Goal: Task Accomplishment & Management: Use online tool/utility

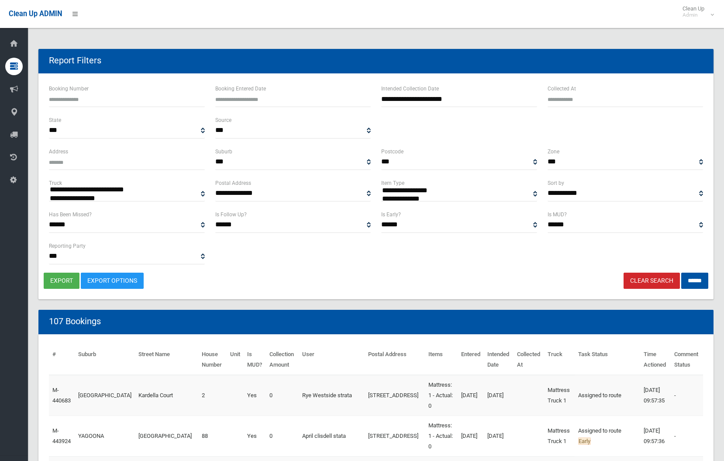
select select
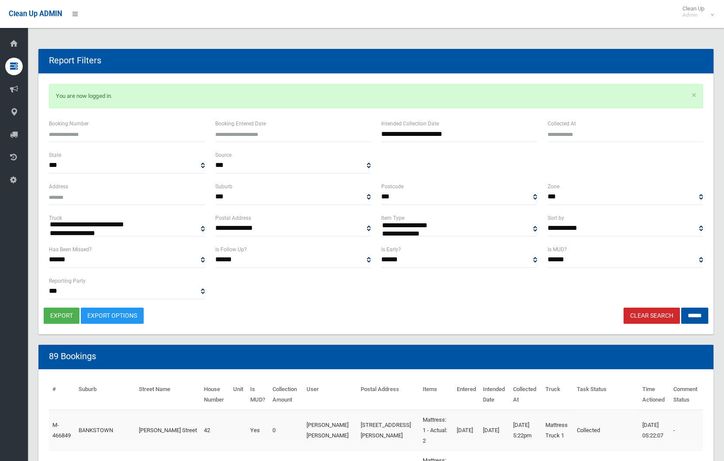
select select
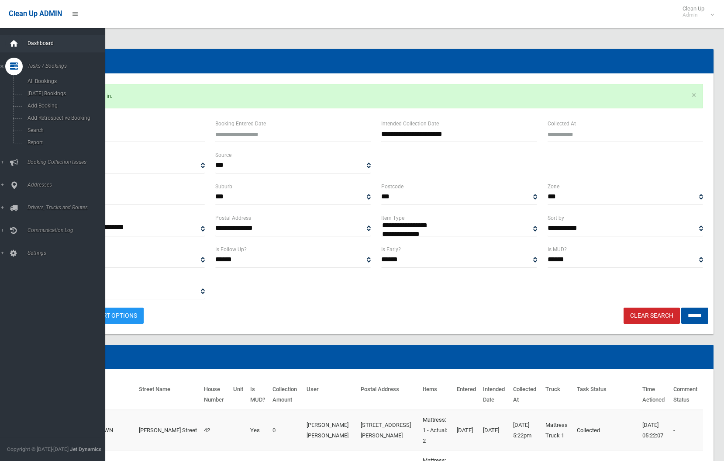
drag, startPoint x: 11, startPoint y: 45, endPoint x: 16, endPoint y: 46, distance: 4.7
click at [11, 45] on icon at bounding box center [14, 43] width 10 height 17
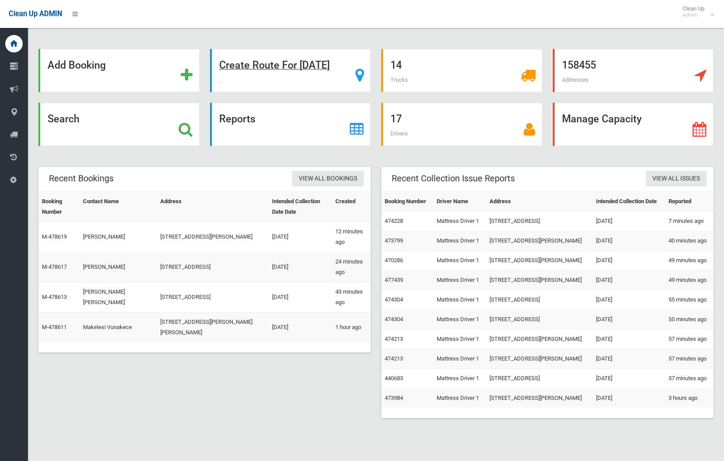
click at [280, 66] on strong "Create Route For Tomorrow" at bounding box center [274, 65] width 111 height 12
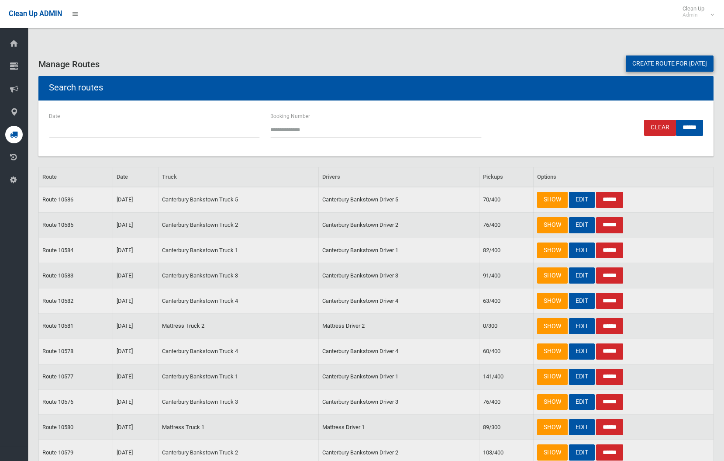
click at [684, 65] on link "Create route for [DATE]" at bounding box center [670, 63] width 88 height 16
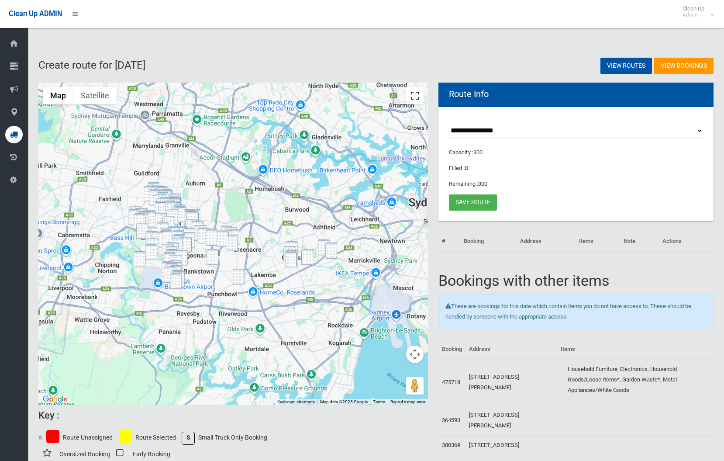
click at [415, 100] on button "Toggle fullscreen view" at bounding box center [414, 95] width 17 height 17
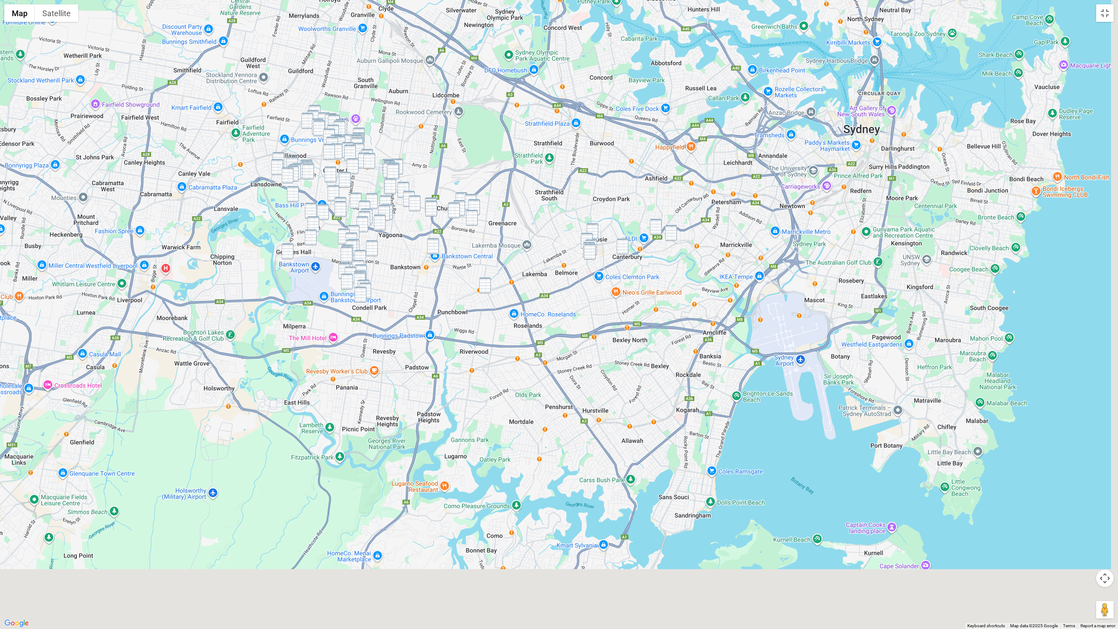
drag, startPoint x: 537, startPoint y: 149, endPoint x: 527, endPoint y: 130, distance: 22.3
click at [522, 117] on div at bounding box center [559, 314] width 1118 height 629
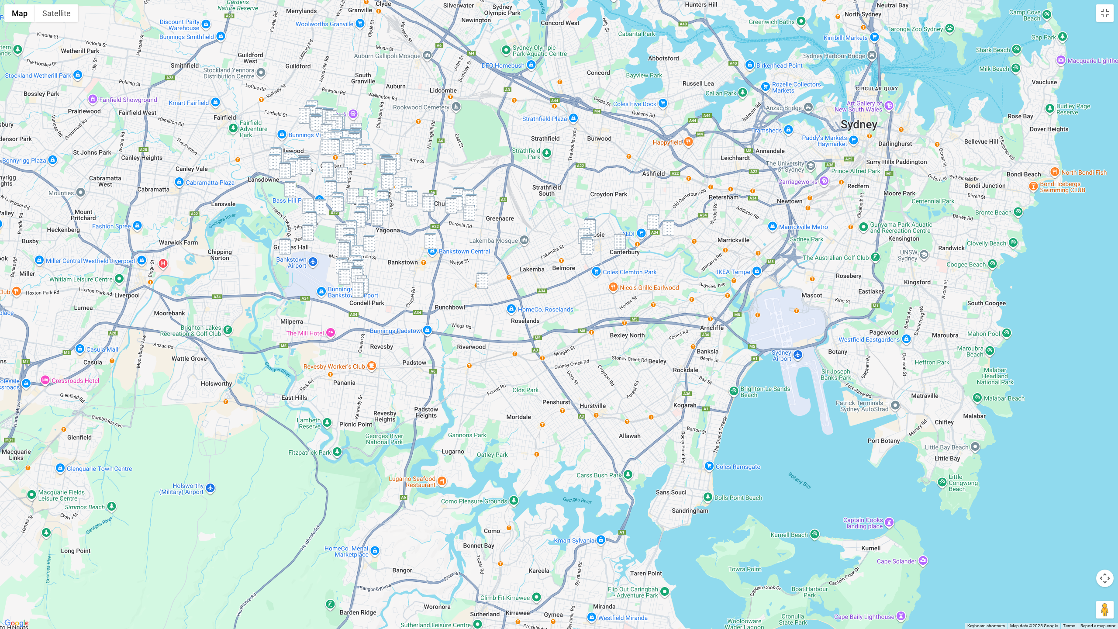
click at [653, 221] on img "8 Princess Street, CANTERBURY NSW 2193" at bounding box center [653, 222] width 12 height 16
click at [670, 232] on img "52 Crinan Street, HURLSTONE PARK NSW 2193" at bounding box center [669, 228] width 12 height 16
click at [592, 225] on img "55 Ninth Avenue, CAMPSIE NSW 2194" at bounding box center [590, 226] width 12 height 16
drag, startPoint x: 581, startPoint y: 232, endPoint x: 597, endPoint y: 235, distance: 16.0
click at [581, 232] on img "20-22 Loch Street, CAMPSIE NSW 2194" at bounding box center [584, 236] width 12 height 16
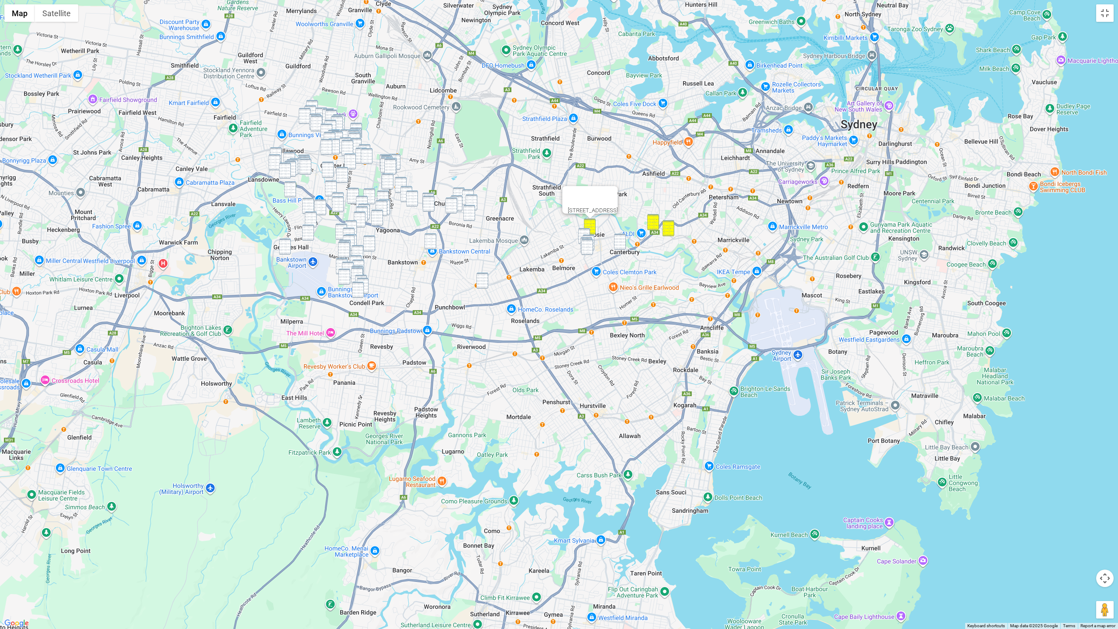
click at [595, 236] on div "To navigate, press the arrow keys. 55 Ninth Avenue, CAMPSIE NSW 2194" at bounding box center [559, 314] width 1118 height 629
click at [587, 234] on img "20-22 Loch Street, CAMPSIE NSW 2194" at bounding box center [584, 236] width 12 height 16
click at [591, 236] on img "74 Amy Street, CAMPSIE NSW 2194" at bounding box center [589, 243] width 12 height 16
drag, startPoint x: 588, startPoint y: 238, endPoint x: 587, endPoint y: 245, distance: 6.7
click at [588, 238] on img "5/121-123 Evaline Street, CAMPSIE NSW 2194" at bounding box center [587, 245] width 12 height 16
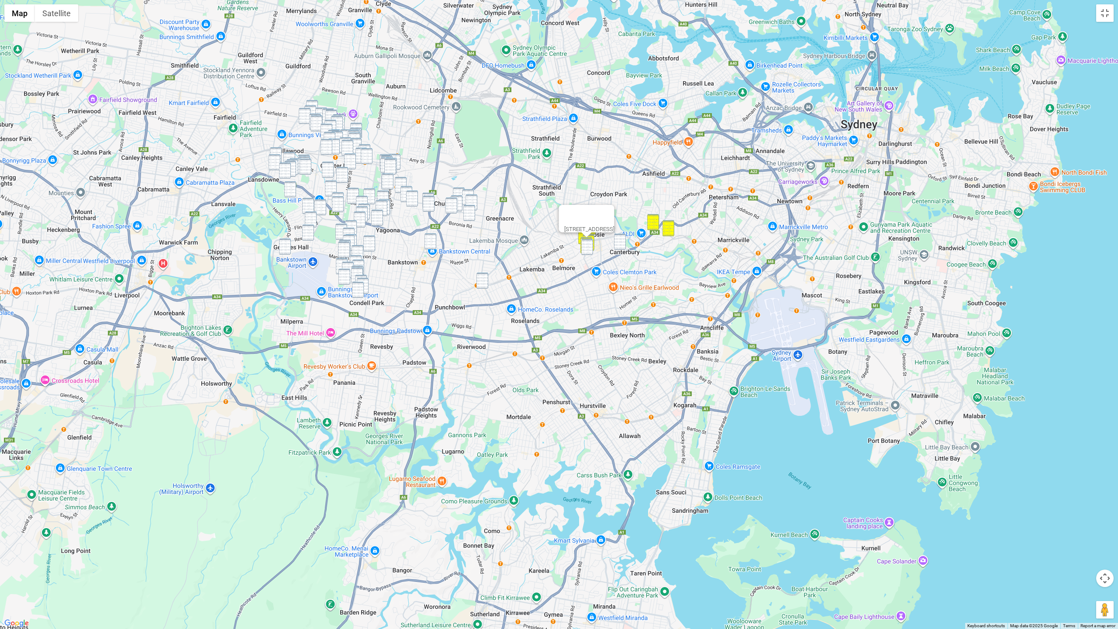
drag, startPoint x: 587, startPoint y: 245, endPoint x: 600, endPoint y: 243, distance: 12.8
click at [587, 245] on img "136 Evaline Street, CAMPSIE NSW 2194" at bounding box center [587, 247] width 12 height 16
click at [627, 240] on div "To navigate, press the arrow keys. 5/121-123 Evaline Street, CAMPSIE NSW 2194" at bounding box center [559, 314] width 1118 height 629
click at [591, 246] on img "136 Evaline Street, CAMPSIE NSW 2194" at bounding box center [587, 247] width 12 height 16
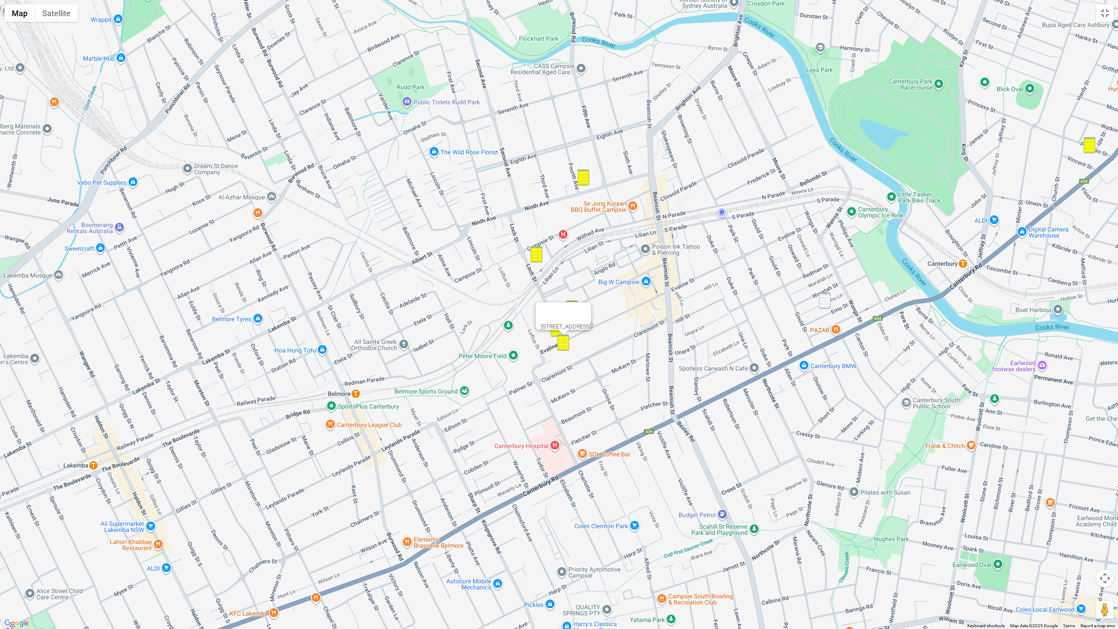
click at [724, 302] on img "17 Emu Street, CANTERBURY NSW 2193" at bounding box center [825, 301] width 12 height 16
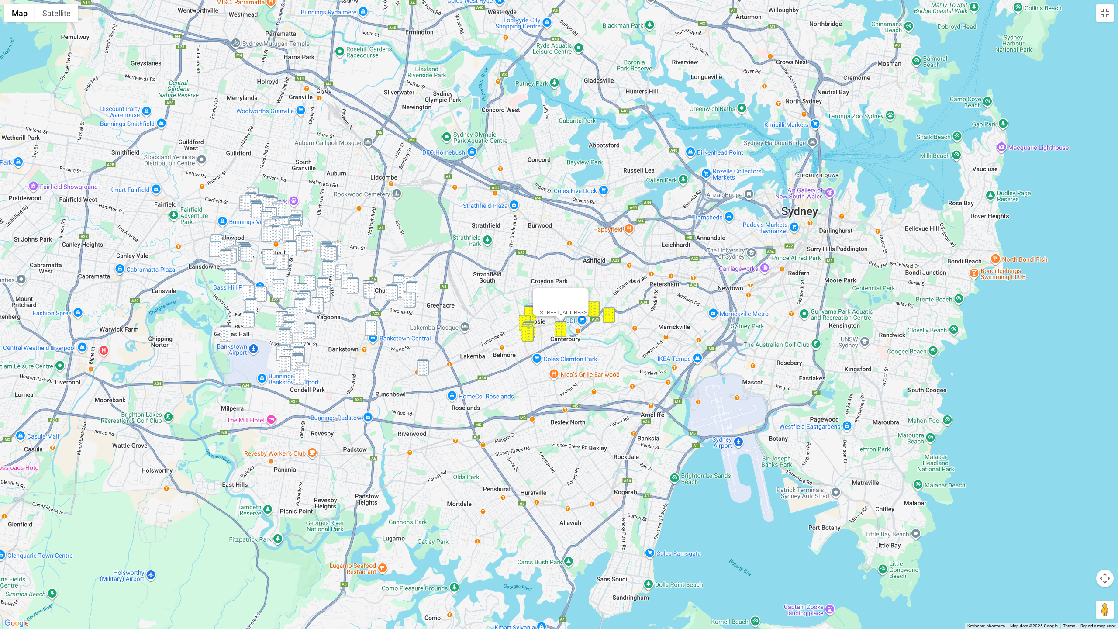
drag, startPoint x: 396, startPoint y: 276, endPoint x: 404, endPoint y: 280, distance: 8.4
click at [396, 276] on img "209 Hume Highway, GREENACRE NSW 2190" at bounding box center [400, 282] width 12 height 16
click at [407, 280] on img "27 Riga Avenue, GREENACRE NSW 2190" at bounding box center [409, 284] width 12 height 16
drag, startPoint x: 412, startPoint y: 285, endPoint x: 401, endPoint y: 287, distance: 11.7
click at [412, 285] on img "200 Noble Avenue, GREENACRE NSW 2190" at bounding box center [412, 289] width 12 height 16
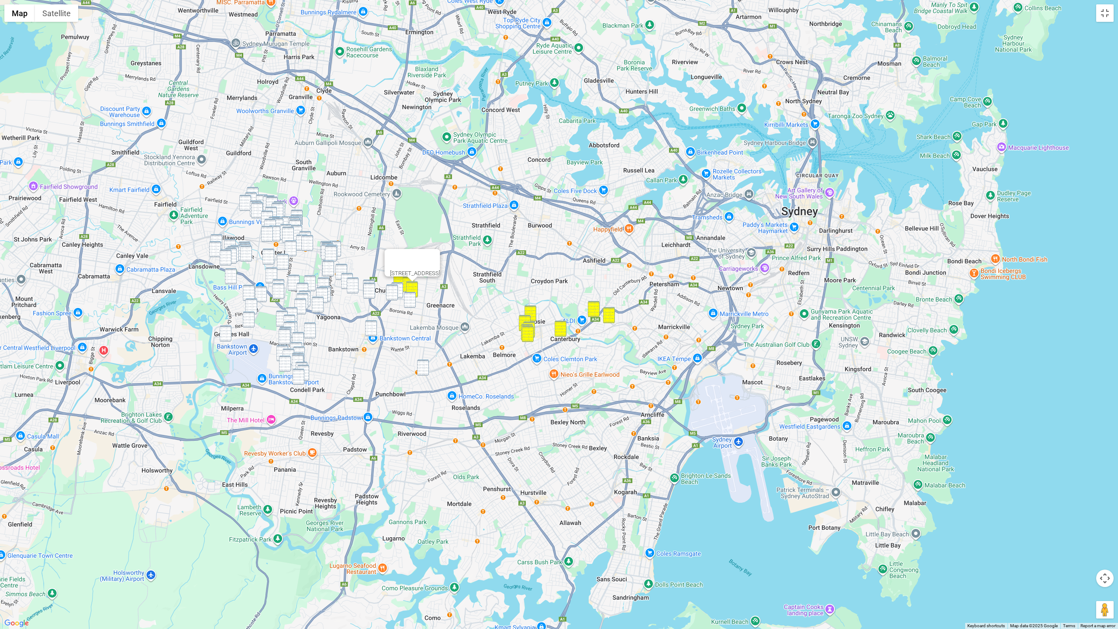
drag, startPoint x: 399, startPoint y: 288, endPoint x: 392, endPoint y: 289, distance: 6.7
click at [399, 288] on img "142 Rawson Road, GREENACRE NSW 2190" at bounding box center [397, 290] width 12 height 16
drag, startPoint x: 392, startPoint y: 289, endPoint x: 410, endPoint y: 301, distance: 20.8
click at [392, 289] on img "247 Hume Highway, GREENACRE NSW 2190" at bounding box center [391, 292] width 12 height 16
drag, startPoint x: 413, startPoint y: 303, endPoint x: 405, endPoint y: 298, distance: 9.4
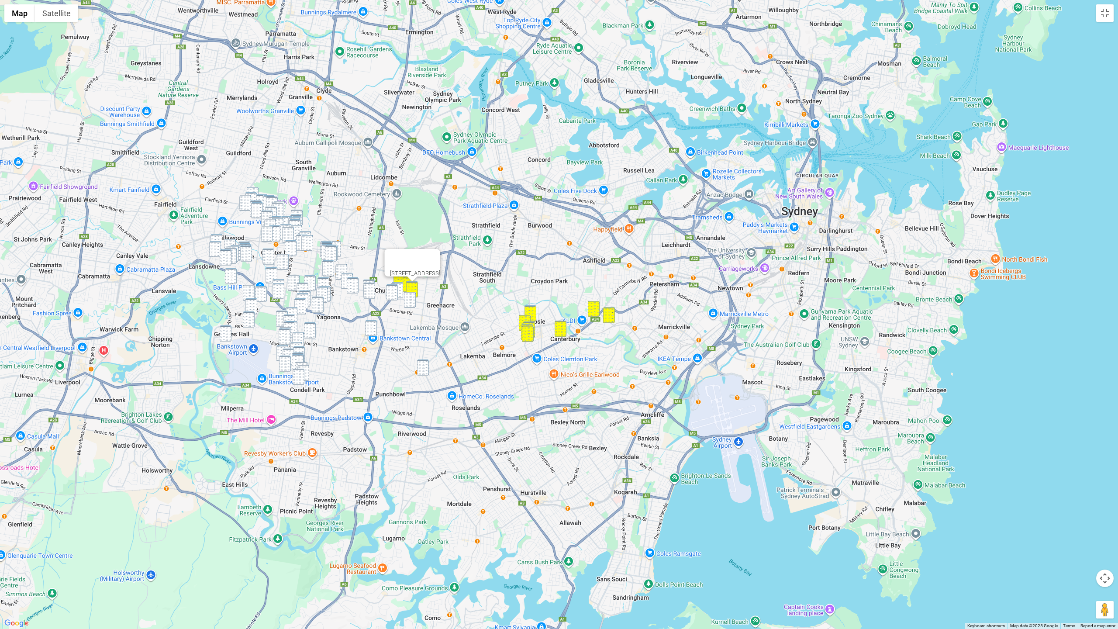
click at [413, 303] on img "56 Chiswick Road, GREENACRE NSW 2190" at bounding box center [410, 300] width 12 height 16
drag, startPoint x: 400, startPoint y: 291, endPoint x: 391, endPoint y: 294, distance: 9.5
click at [400, 291] on img "142 Rawson Road, GREENACRE NSW 2190" at bounding box center [397, 290] width 12 height 16
click at [391, 294] on img "247 Hume Highway, GREENACRE NSW 2190" at bounding box center [392, 293] width 12 height 16
click at [402, 290] on img "142 Rawson Road, GREENACRE NSW 2190" at bounding box center [397, 291] width 12 height 16
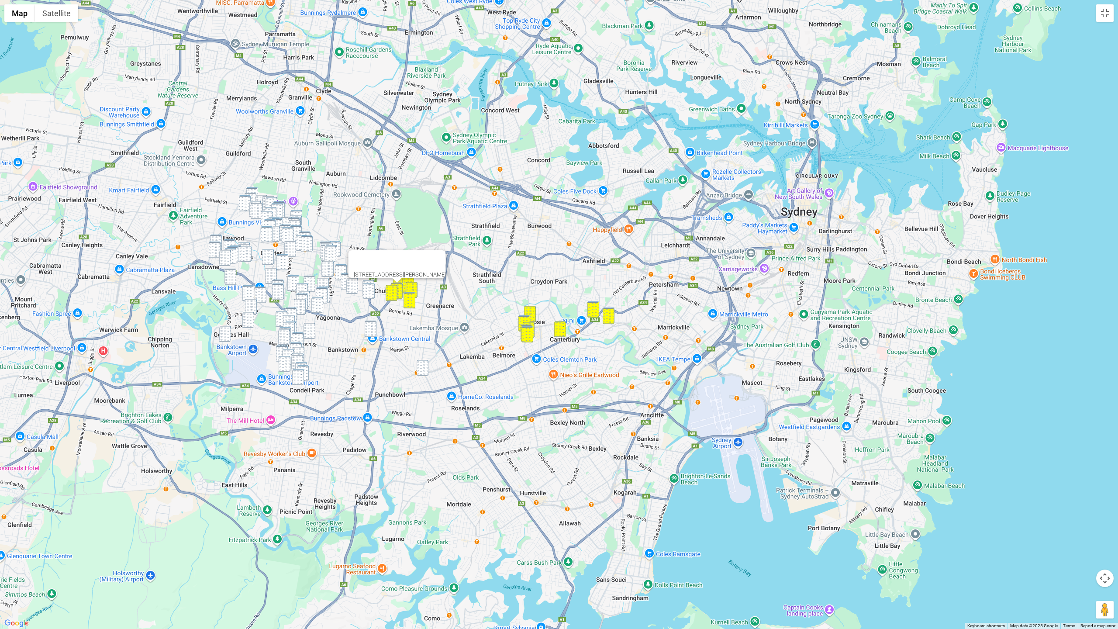
drag, startPoint x: 369, startPoint y: 331, endPoint x: 377, endPoint y: 337, distance: 9.7
click at [369, 331] on img "11 Jacobs Street, BANKSTOWN NSW 2200" at bounding box center [371, 329] width 12 height 16
drag, startPoint x: 423, startPoint y: 371, endPoint x: 422, endPoint y: 364, distance: 7.0
click at [423, 371] on img "20 Matthews Street, PUNCHBOWL NSW 2196" at bounding box center [423, 368] width 12 height 16
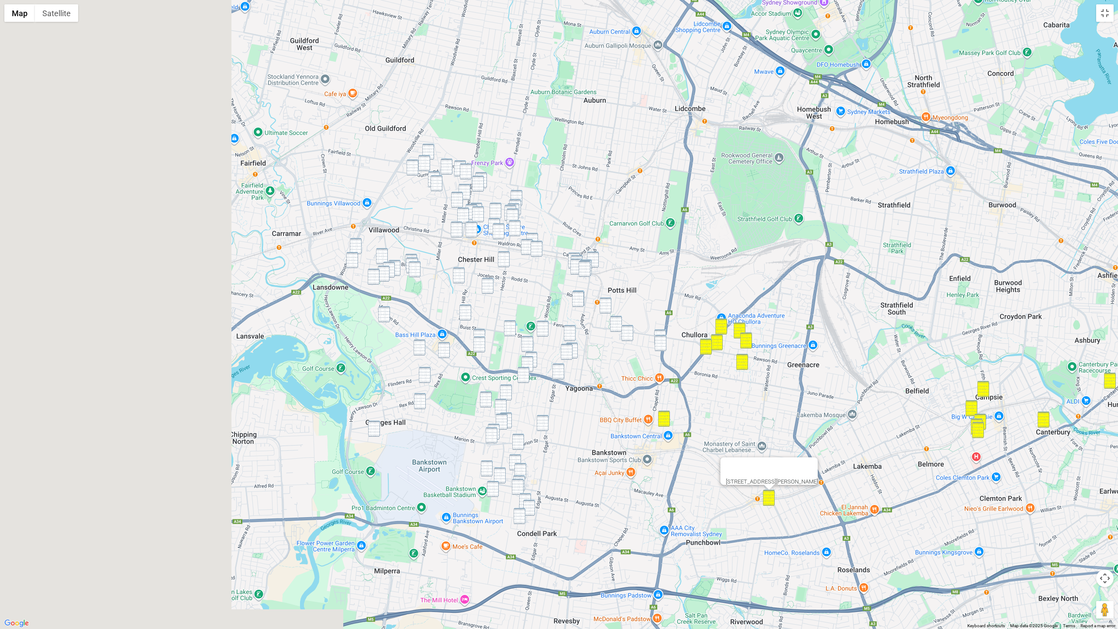
drag, startPoint x: 383, startPoint y: 224, endPoint x: 591, endPoint y: 199, distance: 209.0
click at [691, 201] on div "20 Matthews Street, PUNCHBOWL NSW 2196" at bounding box center [559, 314] width 1118 height 629
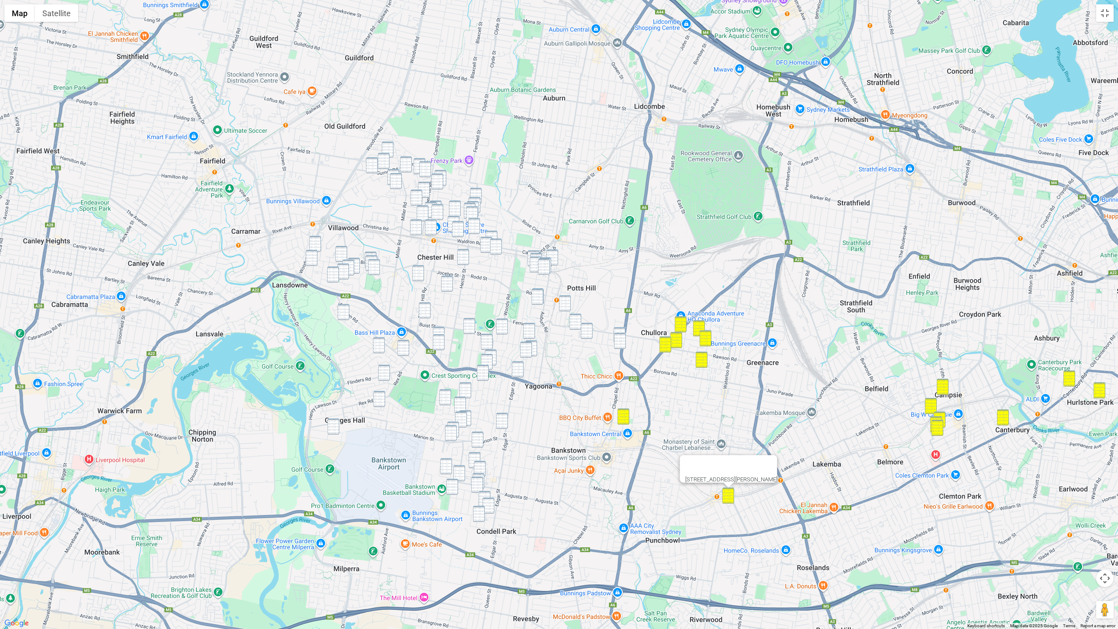
drag, startPoint x: 385, startPoint y: 144, endPoint x: 382, endPoint y: 157, distance: 13.4
click at [385, 144] on img "5 Clack Road, CHESTER HILL NSW 2162" at bounding box center [388, 150] width 12 height 16
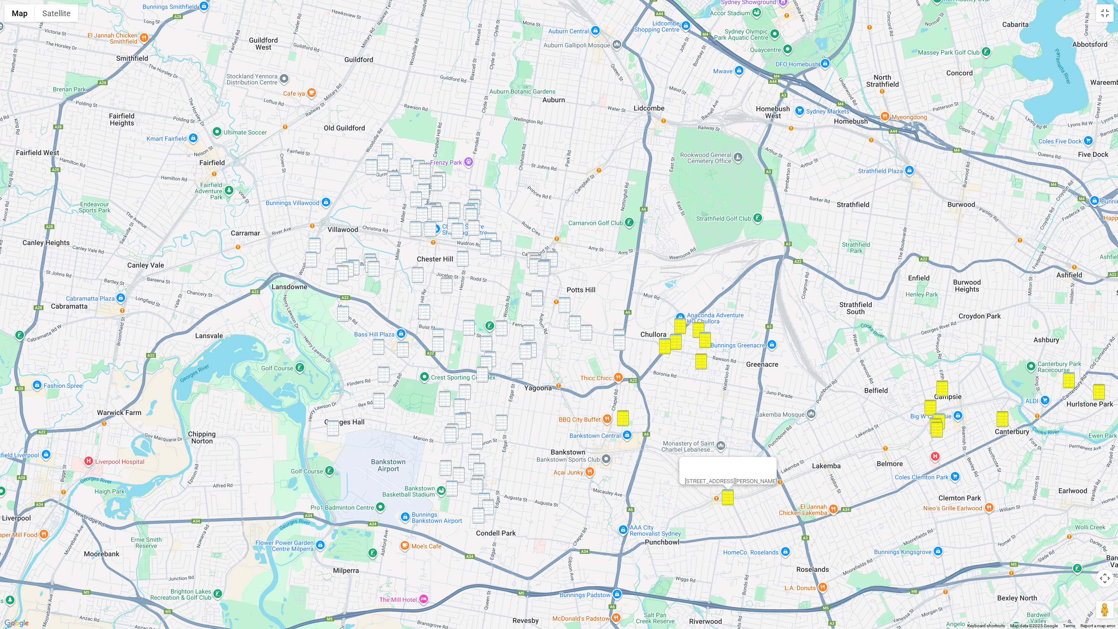
click at [382, 158] on img "2 Bullock Avenue, CHESTER HILL NSW 2162" at bounding box center [383, 163] width 12 height 16
click at [373, 162] on img "2 Miowera Road, CHESTER HILL NSW 2162" at bounding box center [372, 167] width 12 height 16
click at [392, 159] on img "5 Clack Road, CHESTER HILL NSW 2162" at bounding box center [387, 151] width 12 height 16
click at [400, 162] on img "16 Woodland Road, CHESTER HILL NSW 2162" at bounding box center [406, 166] width 12 height 16
click at [418, 164] on img "23 Treloar Crescent, CHESTER HILL NSW 2162" at bounding box center [419, 168] width 12 height 16
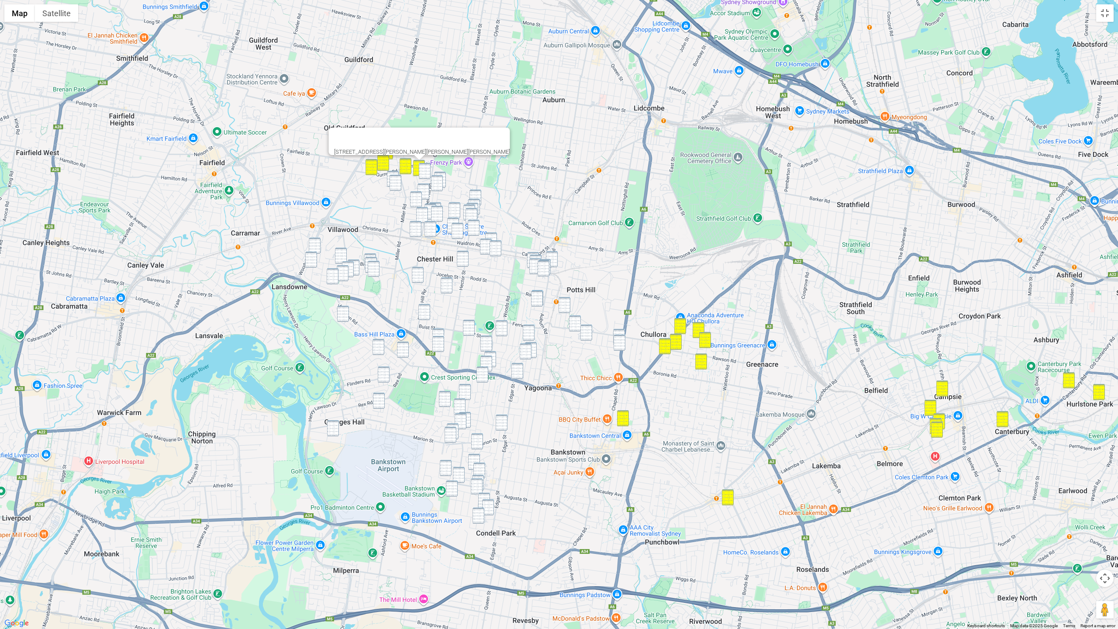
drag, startPoint x: 422, startPoint y: 167, endPoint x: 416, endPoint y: 173, distance: 8.0
click at [422, 167] on img "7 Burrows Avenue, CHESTER HILL NSW 2162" at bounding box center [425, 171] width 12 height 16
click at [394, 173] on img "34 Mundowey Entrance, VILLAWOOD NSW 2163" at bounding box center [393, 179] width 12 height 16
click at [398, 183] on img "15 Bowaga Circuit, VILLAWOOD NSW 2163" at bounding box center [396, 183] width 12 height 16
drag, startPoint x: 442, startPoint y: 172, endPoint x: 438, endPoint y: 176, distance: 5.6
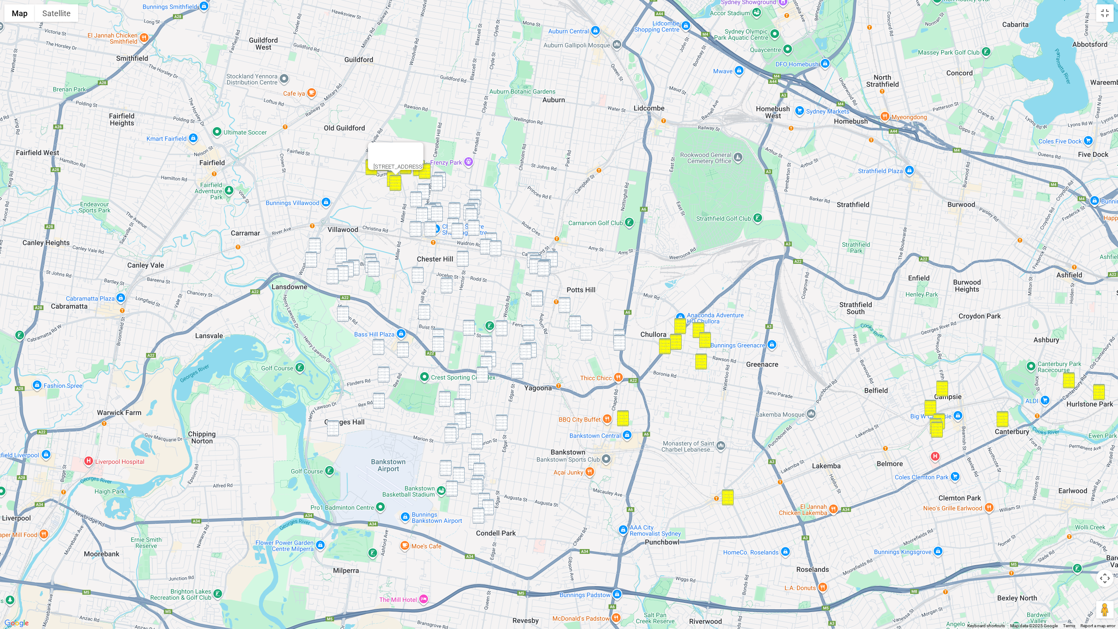
click at [442, 172] on img "72 Bent Street, CHESTER HILL NSW 2162" at bounding box center [440, 180] width 12 height 16
drag, startPoint x: 435, startPoint y: 179, endPoint x: 427, endPoint y: 184, distance: 9.8
click at [435, 179] on img "85 Bent Street, CHESTER HILL NSW 2162" at bounding box center [437, 183] width 12 height 16
drag, startPoint x: 425, startPoint y: 185, endPoint x: 417, endPoint y: 190, distance: 9.1
click at [425, 185] on img "15B Wingara Street, CHESTER HILL NSW 2162" at bounding box center [424, 191] width 12 height 16
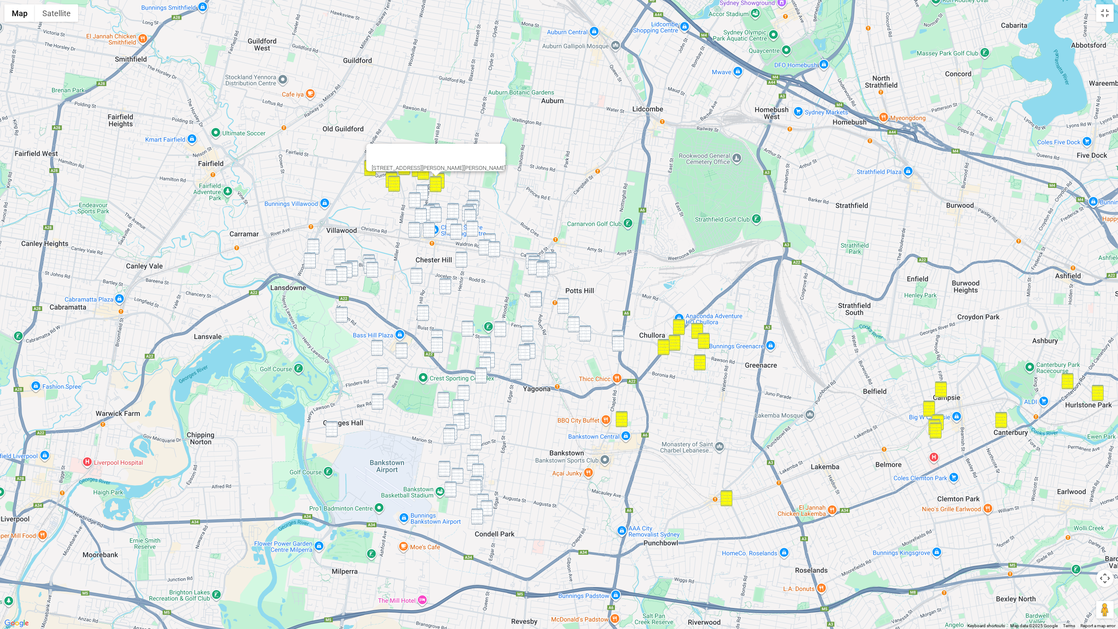
click at [415, 194] on img "10 Biara Street, CHESTER HILL NSW 2162" at bounding box center [415, 200] width 12 height 16
drag, startPoint x: 474, startPoint y: 197, endPoint x: 465, endPoint y: 199, distance: 8.5
click at [474, 197] on img "19A Hector Street, SEFTON NSW 2162" at bounding box center [474, 198] width 12 height 16
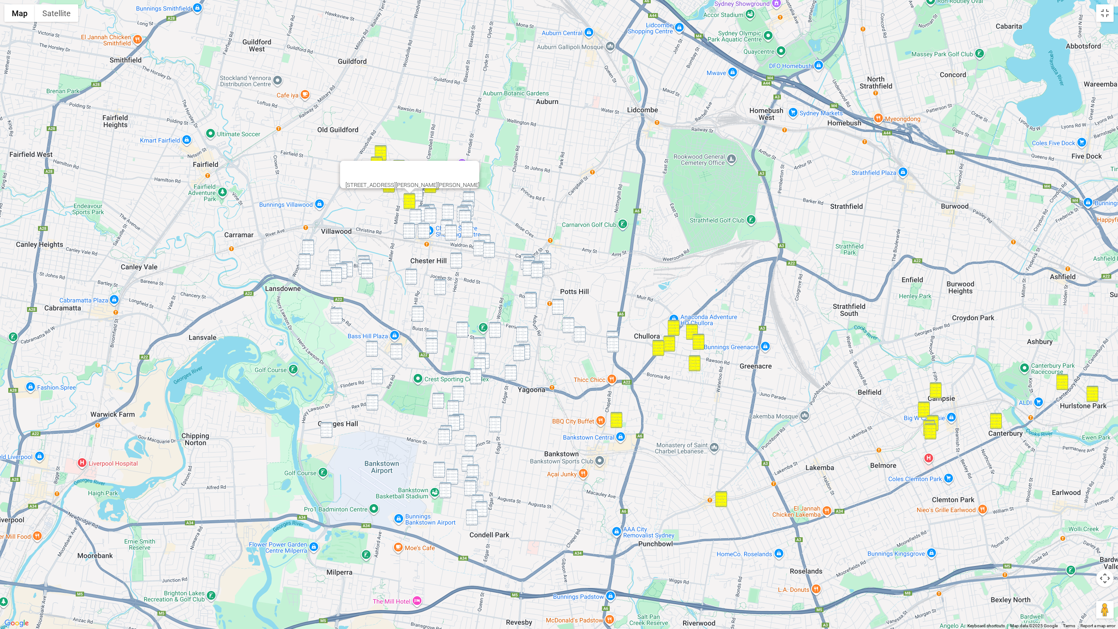
click at [421, 198] on img "15B Wingara Street, CHESTER HILL NSW 2162" at bounding box center [417, 193] width 12 height 16
click at [470, 196] on img "19A Hector Street, SEFTON NSW 2162" at bounding box center [469, 199] width 12 height 16
click at [311, 250] on img "19 Belar Avenue, VILLAWOOD NSW 2163" at bounding box center [308, 247] width 12 height 16
drag, startPoint x: 332, startPoint y: 253, endPoint x: 314, endPoint y: 259, distance: 19.3
click at [332, 253] on img "106 Alcoomie Street, VILLAWOOD NSW 2163" at bounding box center [334, 257] width 12 height 16
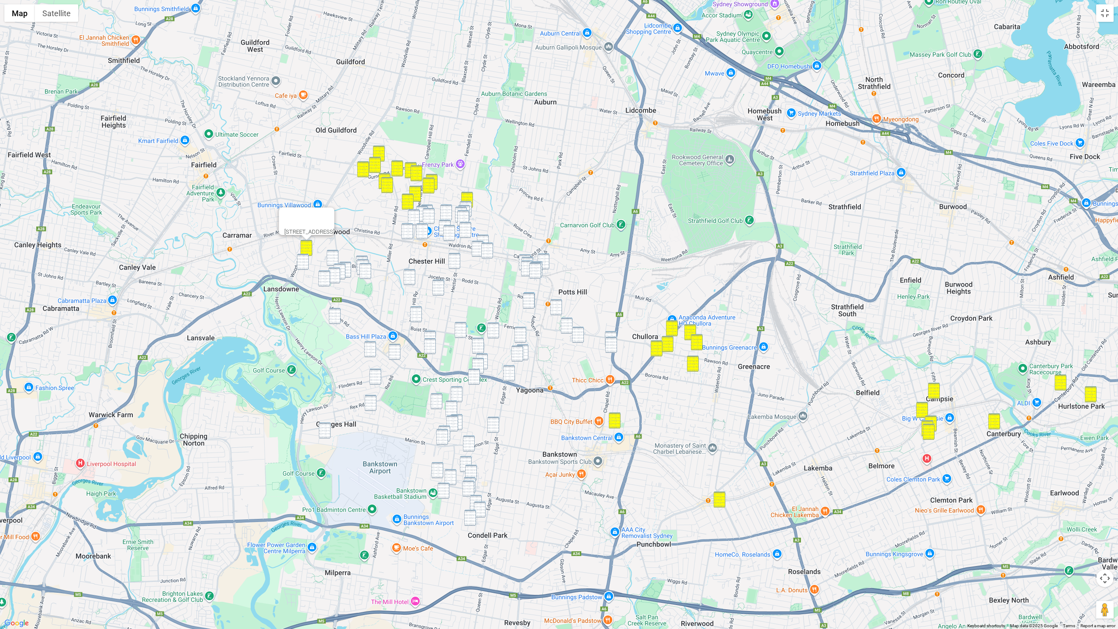
drag, startPoint x: 299, startPoint y: 263, endPoint x: 312, endPoint y: 263, distance: 12.7
click at [300, 263] on img "114 Carawatha Street, VILLAWOOD NSW 2163" at bounding box center [303, 262] width 12 height 16
drag, startPoint x: 335, startPoint y: 254, endPoint x: 328, endPoint y: 255, distance: 7.0
click at [335, 254] on img "106 Alcoomie Street, VILLAWOOD NSW 2163" at bounding box center [333, 258] width 12 height 16
click at [299, 260] on img "114 Carawatha Street, VILLAWOOD NSW 2163" at bounding box center [304, 262] width 12 height 16
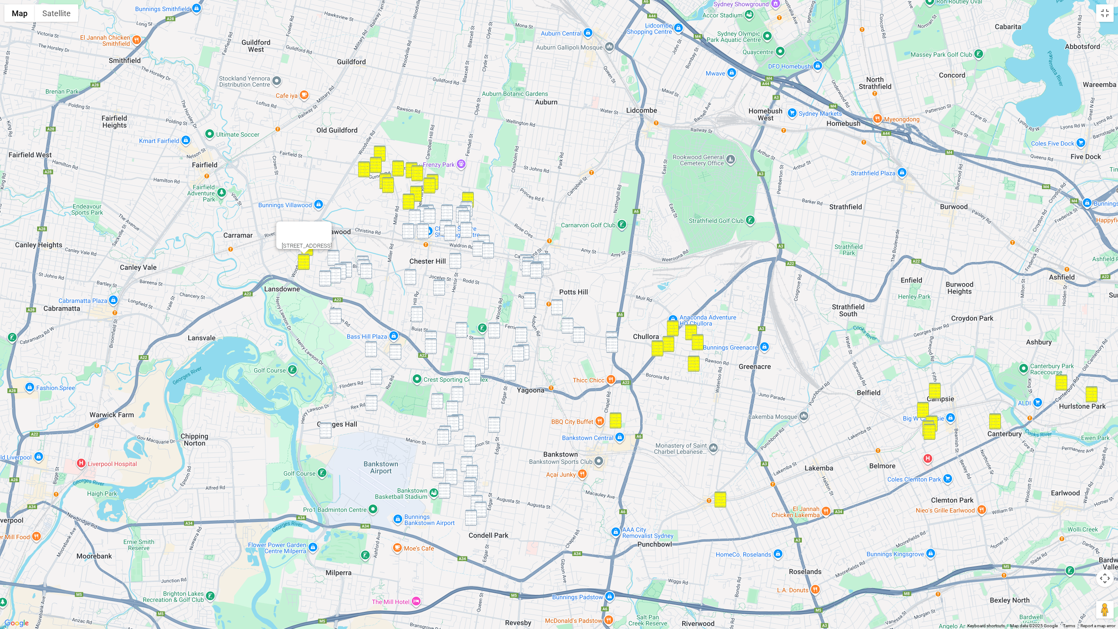
drag, startPoint x: 334, startPoint y: 256, endPoint x: 341, endPoint y: 257, distance: 6.6
click at [334, 256] on img "106 Alcoomie Street, VILLAWOOD NSW 2163" at bounding box center [334, 258] width 12 height 16
click at [367, 257] on img "50 Alcoomie Street, VILLAWOOD NSW 2163" at bounding box center [363, 264] width 12 height 16
click at [366, 260] on img "21A Alcoomie Street, VILLAWOOD NSW 2163" at bounding box center [364, 267] width 12 height 16
drag, startPoint x: 363, startPoint y: 267, endPoint x: 358, endPoint y: 268, distance: 5.3
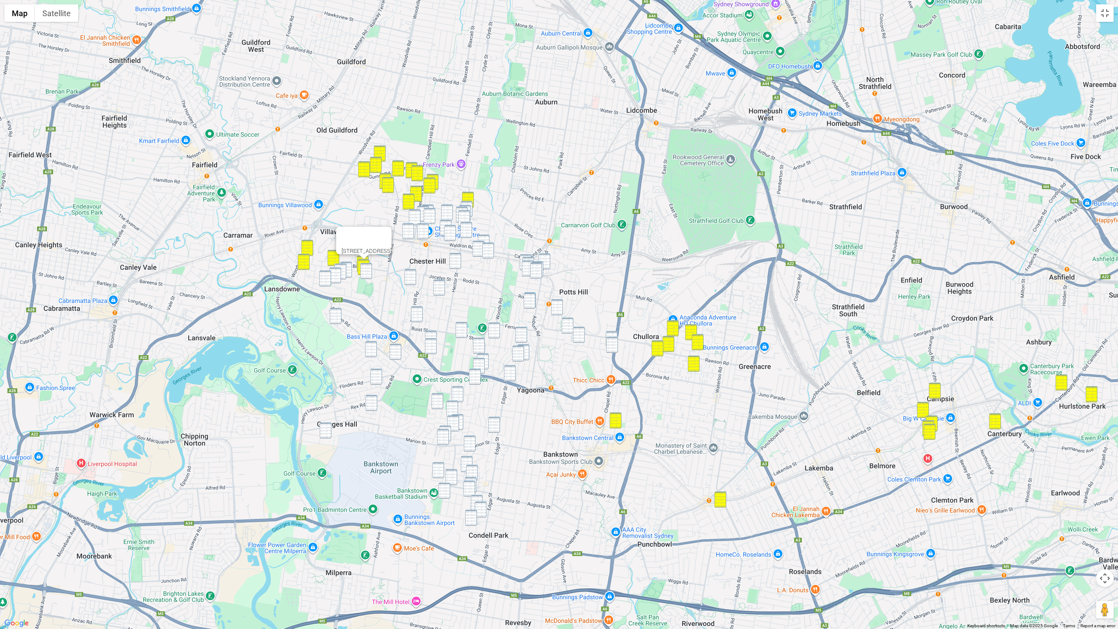
click at [364, 267] on img "12 Lowana Street, VILLAWOOD NSW 2163" at bounding box center [366, 271] width 12 height 16
click at [349, 267] on img "13 Goondah Street, VILLAWOOD NSW 2163" at bounding box center [345, 270] width 12 height 16
drag, startPoint x: 341, startPoint y: 268, endPoint x: 349, endPoint y: 269, distance: 7.9
click at [341, 268] on img "24 Gundaroo Street, VILLAWOOD NSW 2163" at bounding box center [340, 272] width 12 height 16
drag, startPoint x: 363, startPoint y: 270, endPoint x: 342, endPoint y: 272, distance: 21.1
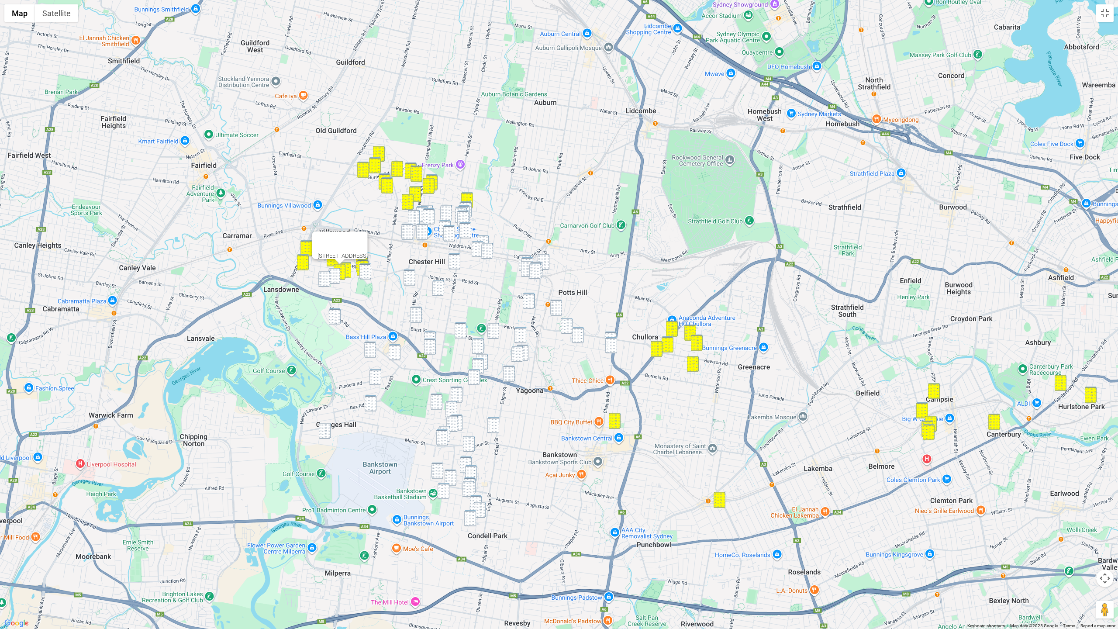
click at [363, 270] on img "12 Lowana Street, VILLAWOOD NSW 2163" at bounding box center [366, 271] width 12 height 16
drag, startPoint x: 324, startPoint y: 275, endPoint x: 331, endPoint y: 275, distance: 6.6
click at [324, 275] on img "47 Yunga Burra Street, VILLAWOOD NSW 2163" at bounding box center [324, 279] width 12 height 16
drag, startPoint x: 335, startPoint y: 275, endPoint x: 335, endPoint y: 280, distance: 5.3
click at [335, 275] on img "11 Kungala Street, VILLAWOOD NSW 2163" at bounding box center [334, 276] width 12 height 16
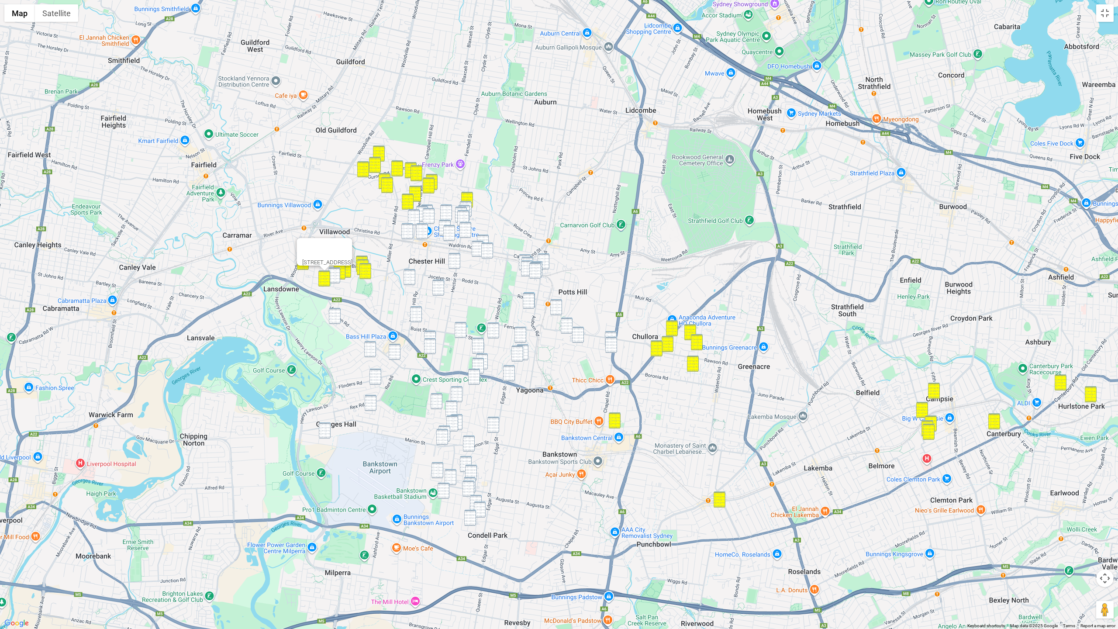
click at [335, 314] on img "1 Kirrily Place, BASS HILL NSW 2197" at bounding box center [335, 316] width 12 height 16
click at [334, 269] on img "11 Kungala Street, VILLAWOOD NSW 2163" at bounding box center [334, 275] width 12 height 16
click at [429, 206] on img "36 Bent Street, CHESTER HILL NSW 2162" at bounding box center [427, 212] width 12 height 16
click at [428, 215] on img "16 Melrose Street, CHESTER HILL NSW 2162" at bounding box center [429, 216] width 12 height 16
drag, startPoint x: 422, startPoint y: 209, endPoint x: 418, endPoint y: 213, distance: 4.9
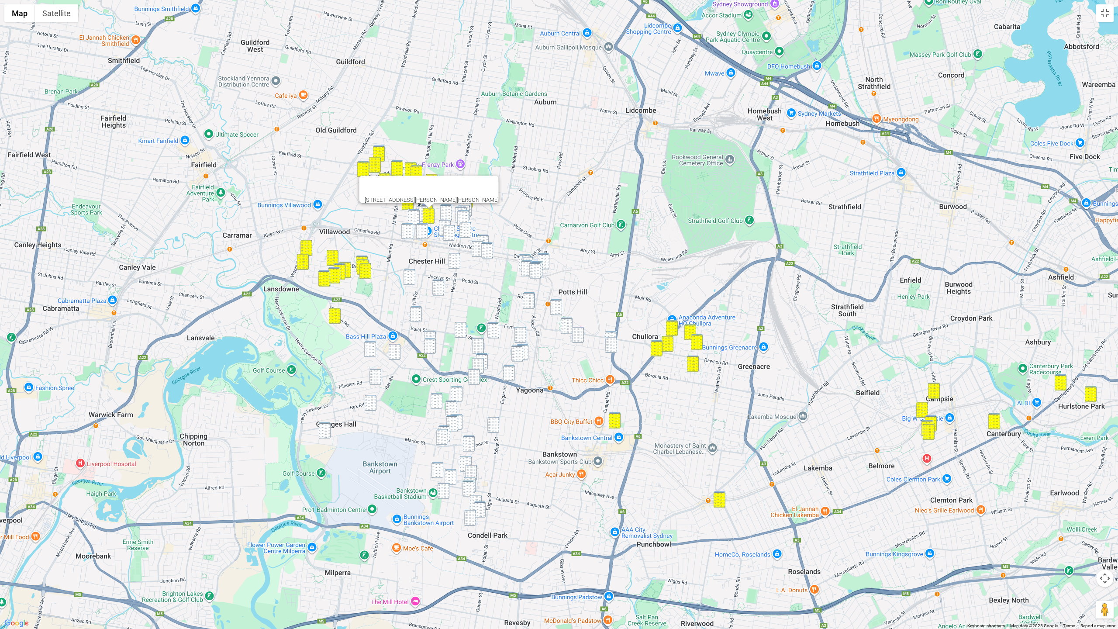
click at [422, 209] on img "30 Weemala Road, CHESTER HILL NSW 2162" at bounding box center [422, 214] width 12 height 16
click at [416, 216] on img "116 Campbell Hill Road, CHESTER HILL NSW 2162" at bounding box center [414, 217] width 12 height 16
click at [505, 185] on button "Close" at bounding box center [515, 187] width 21 height 21
click at [469, 202] on img "37 Hector Street, SEFTON NSW 2162" at bounding box center [466, 209] width 12 height 16
click at [449, 207] on img "6 Jackson Crescent, CHESTER HILL NSW 2162" at bounding box center [446, 212] width 12 height 16
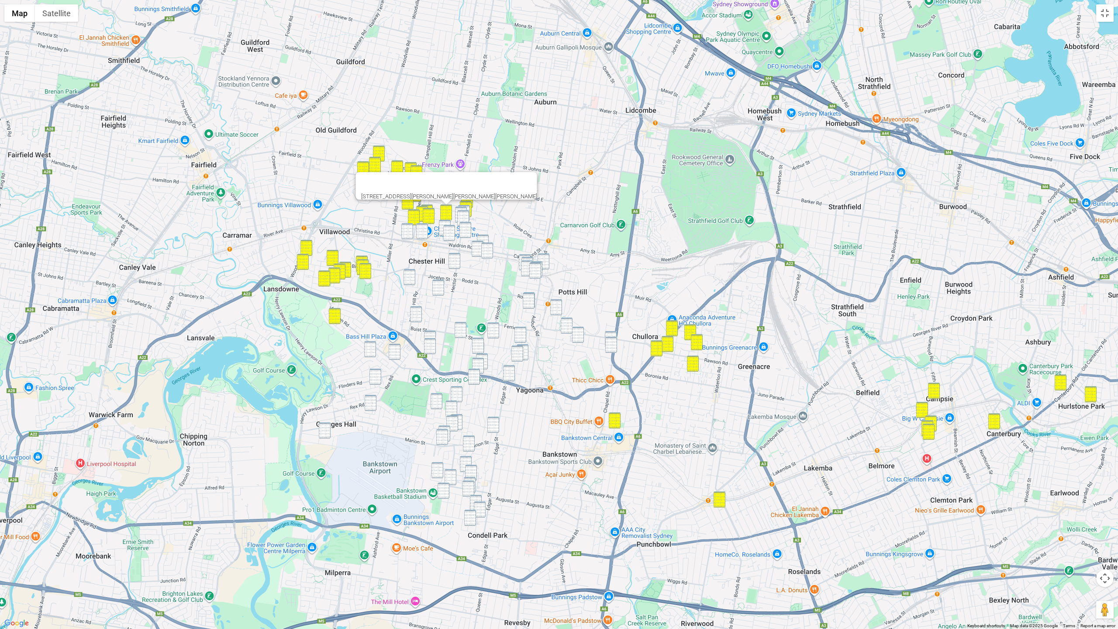
drag, startPoint x: 469, startPoint y: 207, endPoint x: 463, endPoint y: 207, distance: 6.2
click at [469, 207] on img "47 Hector Street, SEFTON NSW 2162" at bounding box center [464, 213] width 12 height 16
click at [461, 207] on img "82 Hector Street, CHESTER HILL NSW 2162" at bounding box center [461, 215] width 12 height 16
click at [464, 215] on img "63 Hector Street, SEFTON NSW 2162" at bounding box center [463, 218] width 12 height 16
drag
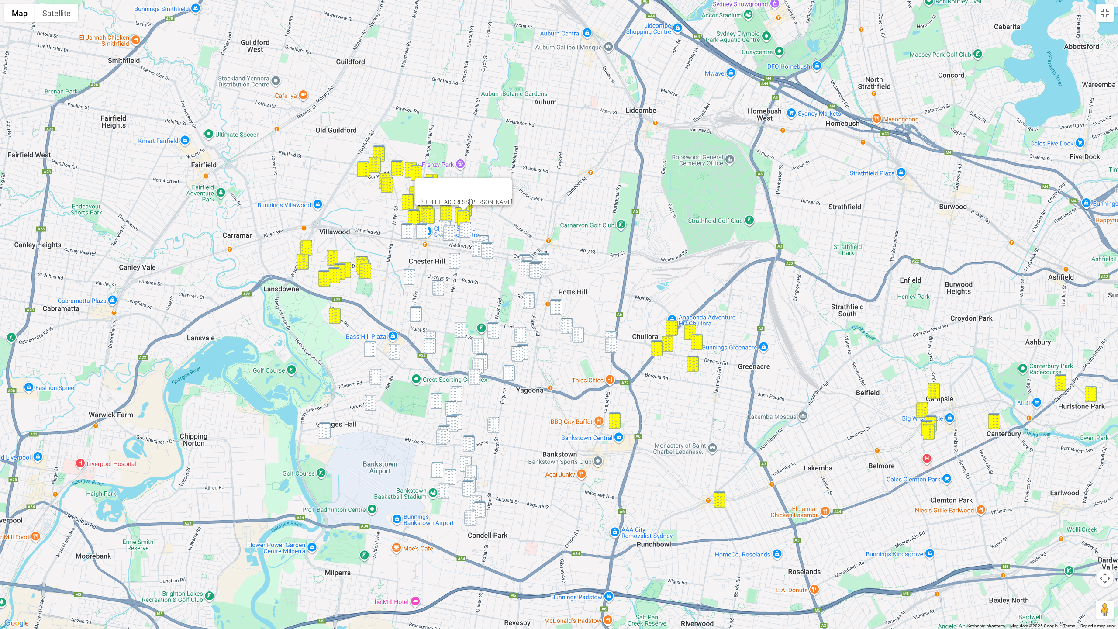
click at [465, 228] on img "85 Hector Street, SEFTON NSW 2162" at bounding box center [466, 230] width 12 height 16
click at [446, 225] on img "15 Grevillea Road, CHESTER HILL NSW 2162" at bounding box center [445, 228] width 12 height 16
click at [452, 234] on img "27 Arcadia Road, CHESTER HILL NSW 2162" at bounding box center [449, 233] width 12 height 16
click at [423, 233] on img "1/186 Waldron Road, CHESTER HILL NSW 2162" at bounding box center [422, 231] width 12 height 16
click at [409, 232] on img "149 Waldron Road, CHESTER HILL NSW 2162" at bounding box center [407, 231] width 12 height 16
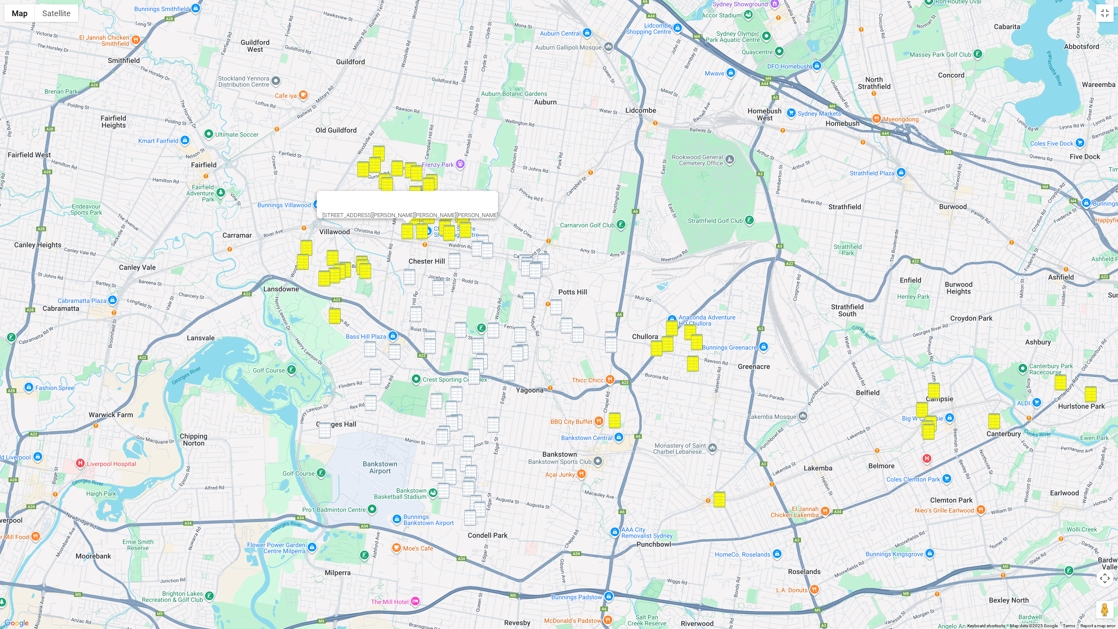
click at [486, 238] on img "55 Helen Street, SEFTON NSW 2162" at bounding box center [483, 243] width 12 height 16
click at [477, 245] on img "157 Wellington Road, SEFTON NSW 2162" at bounding box center [478, 249] width 12 height 16
click at [487, 249] on img "129 Wellington Road, SEFTON NSW 2162" at bounding box center [487, 250] width 12 height 16
click at [452, 266] on img "154 Hector Street, CHESTER HILL NSW 2162" at bounding box center [455, 261] width 12 height 16
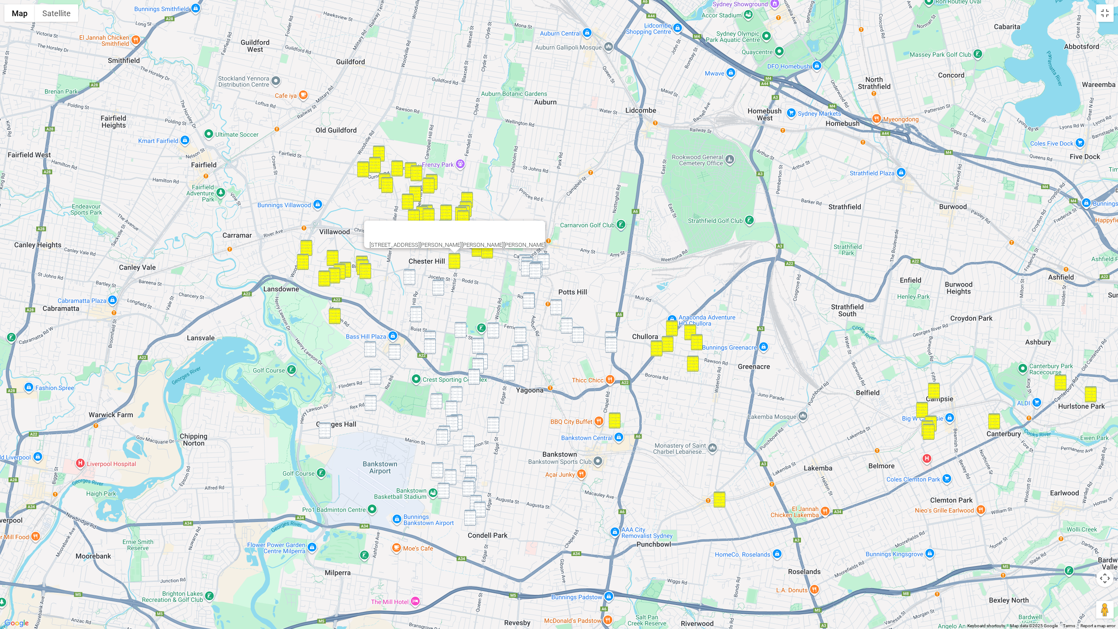
click at [415, 278] on img "98 Mc Clelland Street, CHESTER HILL NSW 2162" at bounding box center [410, 277] width 12 height 16
click at [446, 284] on div "98 Mc Clelland Street, CHESTER HILL NSW 2162" at bounding box center [559, 314] width 1118 height 629
click at [441, 287] on img "32 Marks Street, CHESTER HILL NSW 2162" at bounding box center [438, 288] width 12 height 16
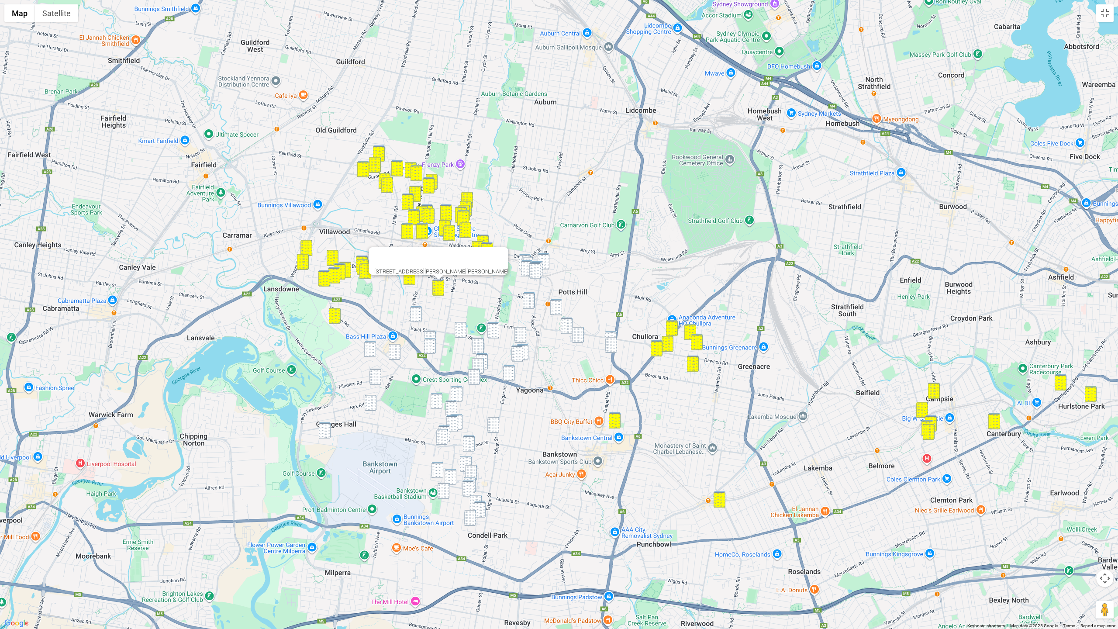
click at [418, 313] on img "1/26A Strickland Street, BASS HILL NSW 2197" at bounding box center [416, 314] width 12 height 16
click at [373, 347] on img "108 Denman Road, GEORGES HALL NSW 2198" at bounding box center [370, 349] width 12 height 16
click at [394, 356] on img "4 Carey Street, BASS HILL NSW 2197" at bounding box center [395, 352] width 12 height 16
click at [380, 373] on img "8 Barlow Place, GEORGES HALL NSW 2198" at bounding box center [376, 377] width 12 height 16
click at [371, 406] on img "16A Balmoral Crescent, GEORGES HALL NSW 2198" at bounding box center [371, 403] width 12 height 16
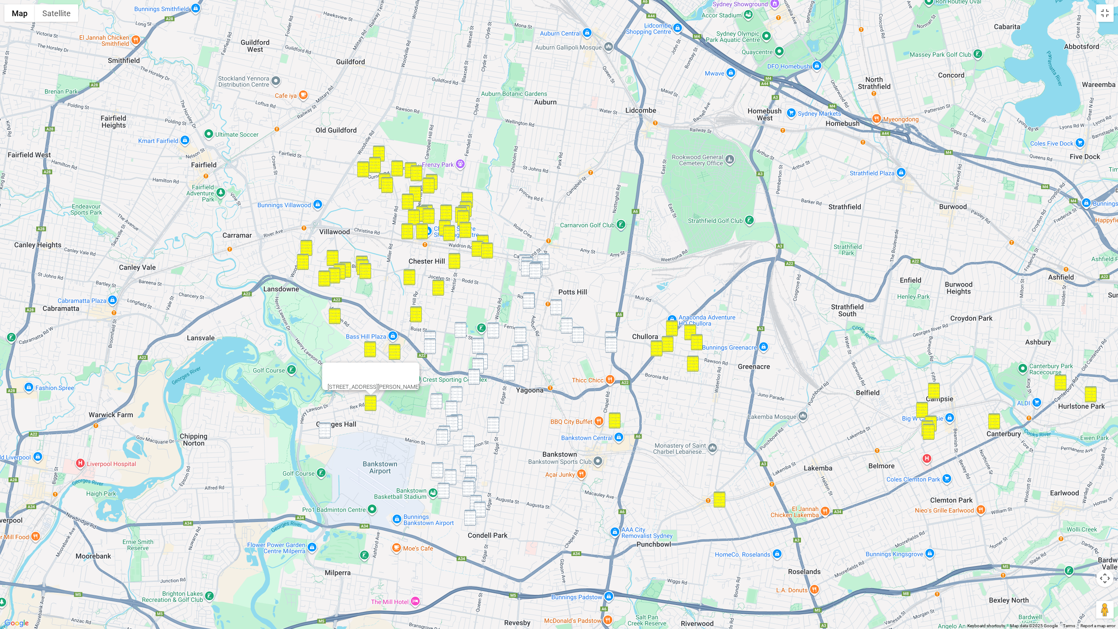
click at [327, 430] on img "15 Endeavour Road, GEORGES HALL NSW 2198" at bounding box center [325, 430] width 12 height 16
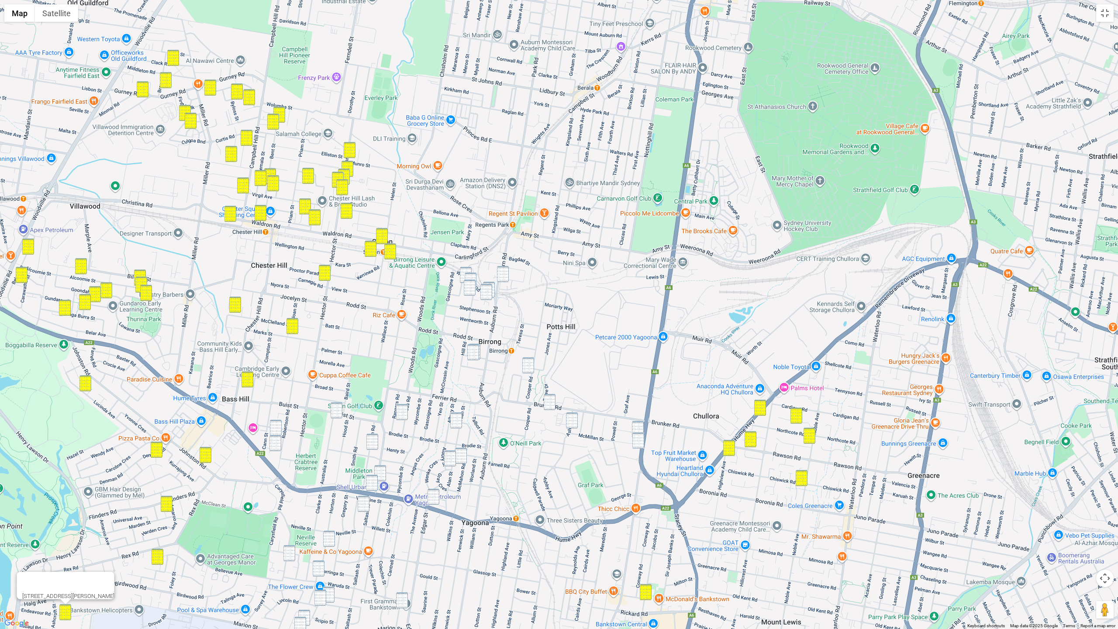
click at [467, 266] on div "15 Endeavour Road, GEORGES HALL NSW 2198" at bounding box center [559, 314] width 1118 height 629
click at [463, 270] on img "43 Wellington Road, BIRRONG NSW 2143" at bounding box center [466, 275] width 12 height 16
click at [469, 275] on img "33 Wellington Road, BIRRONG NSW 2143" at bounding box center [471, 281] width 12 height 16
click at [468, 285] on img "9 Hill Road, BIRRONG NSW 2143" at bounding box center [470, 288] width 12 height 16
click at [508, 278] on img "45 Auburn Road, REGENTS PARK NSW 2143" at bounding box center [503, 274] width 12 height 16
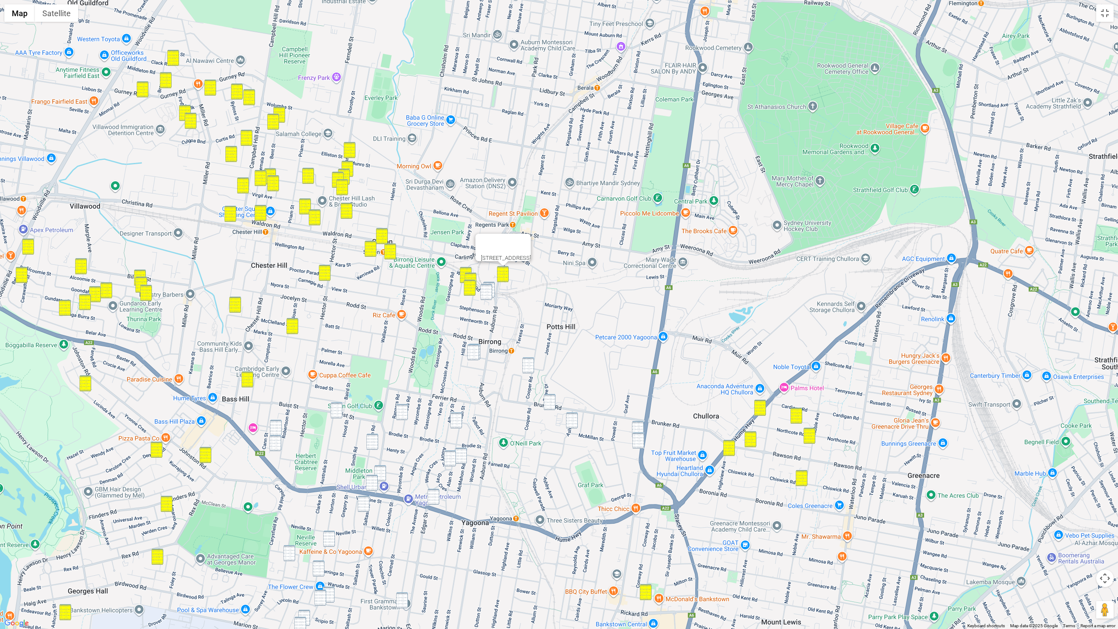
click at [494, 286] on img "5 Wellington Road, BIRRONG NSW 2143" at bounding box center [489, 290] width 12 height 16
click at [485, 291] on img "7 Wellington Road, BIRRONG NSW 2143" at bounding box center [487, 292] width 12 height 16
click at [476, 356] on img "11 Birrong Avenue, BIRRONG NSW 2143" at bounding box center [473, 352] width 12 height 16
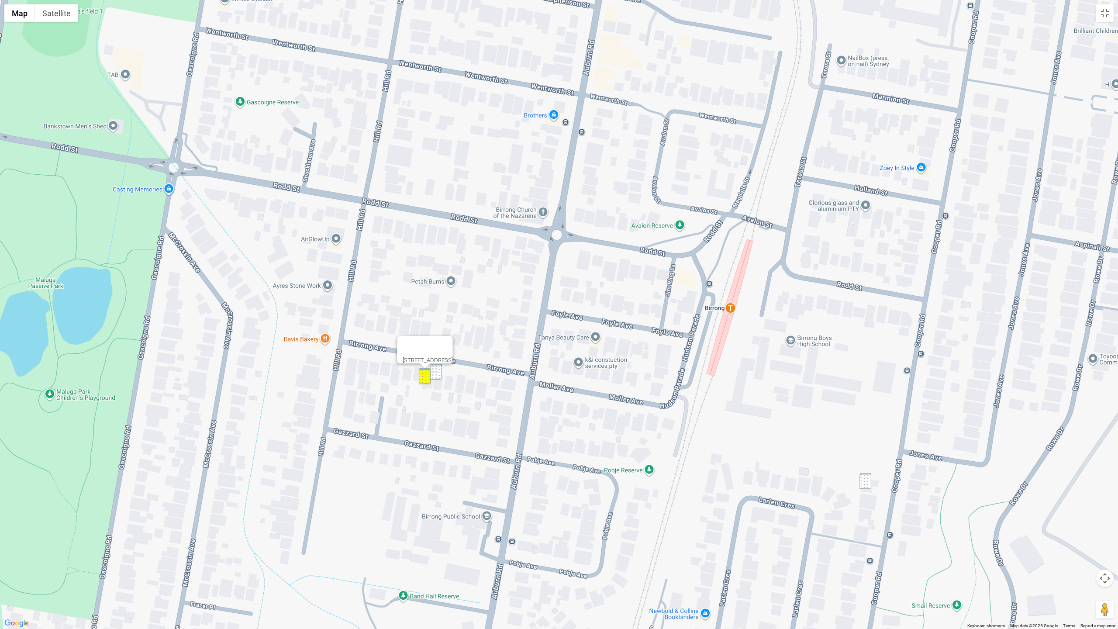
click at [439, 372] on img "9 Birrong Avenue, BIRRONG NSW 2143" at bounding box center [436, 372] width 12 height 16
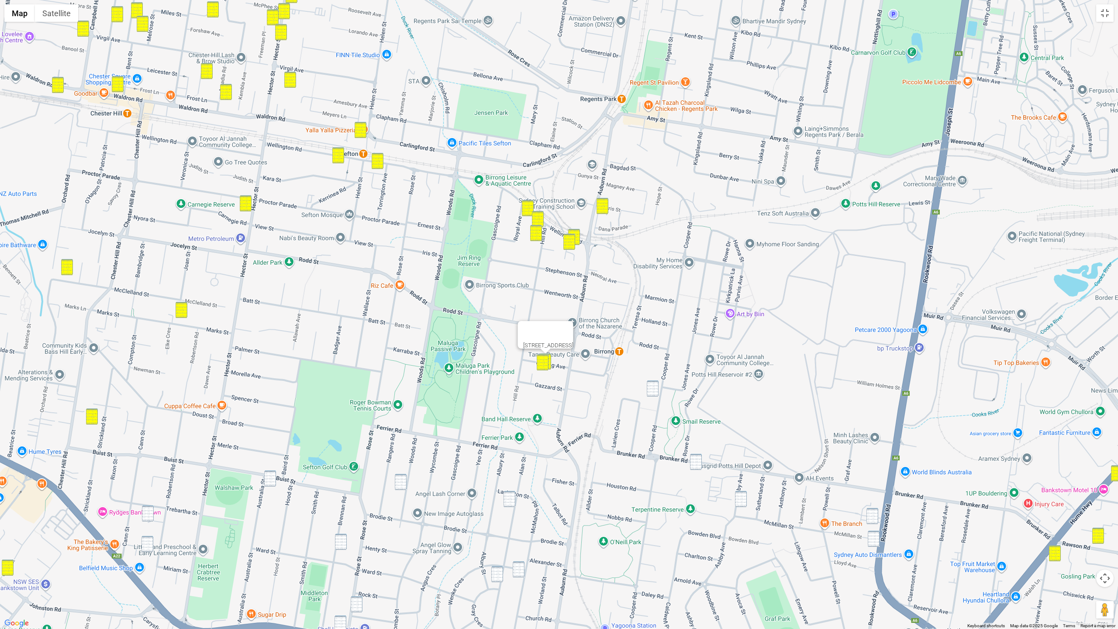
click at [650, 387] on img "98 Cooper Road, BIRRONG NSW 2143" at bounding box center [653, 388] width 12 height 16
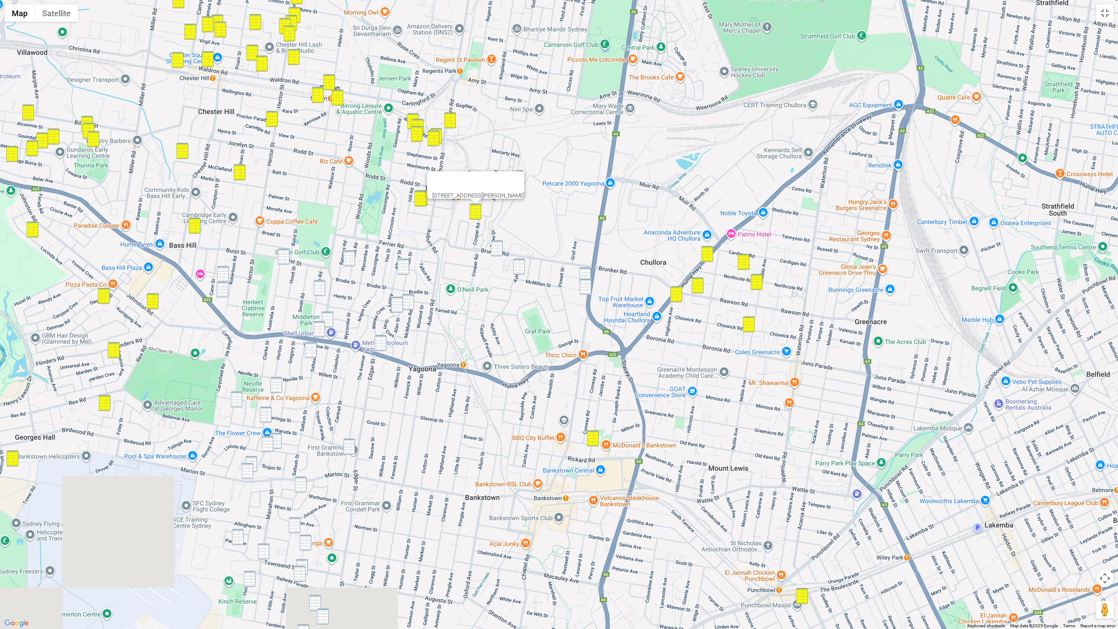
click at [438, 222] on div "98 Cooper Road, BIRRONG NSW 2143" at bounding box center [559, 314] width 1118 height 629
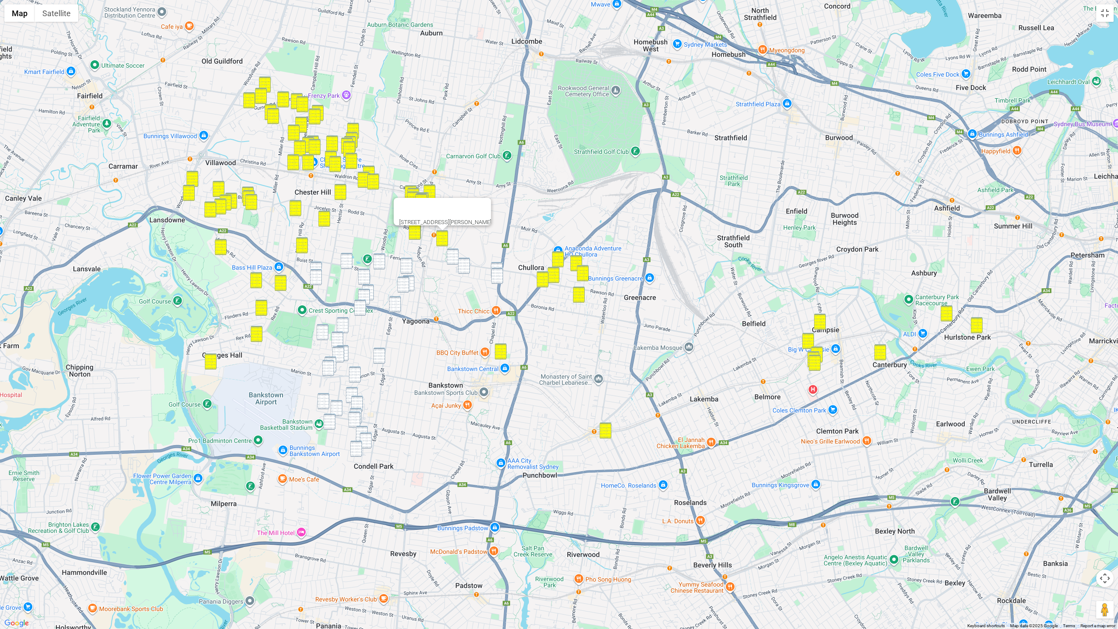
click at [319, 262] on img "86 Robertson Road, BASS HILL NSW 2197" at bounding box center [316, 270] width 12 height 16
click at [318, 279] on img "104 Robertson Road, BASS HILL NSW 2197" at bounding box center [316, 277] width 12 height 16
click at [346, 265] on img "5 Australia Street, BASS HILL NSW 2197" at bounding box center [347, 261] width 12 height 16
click at [375, 267] on img "146 Woods Road, YAGOONA NSW 2199" at bounding box center [379, 261] width 12 height 16
click at [381, 263] on img "146 Woods Road, YAGOONA NSW 2199" at bounding box center [379, 261] width 12 height 16
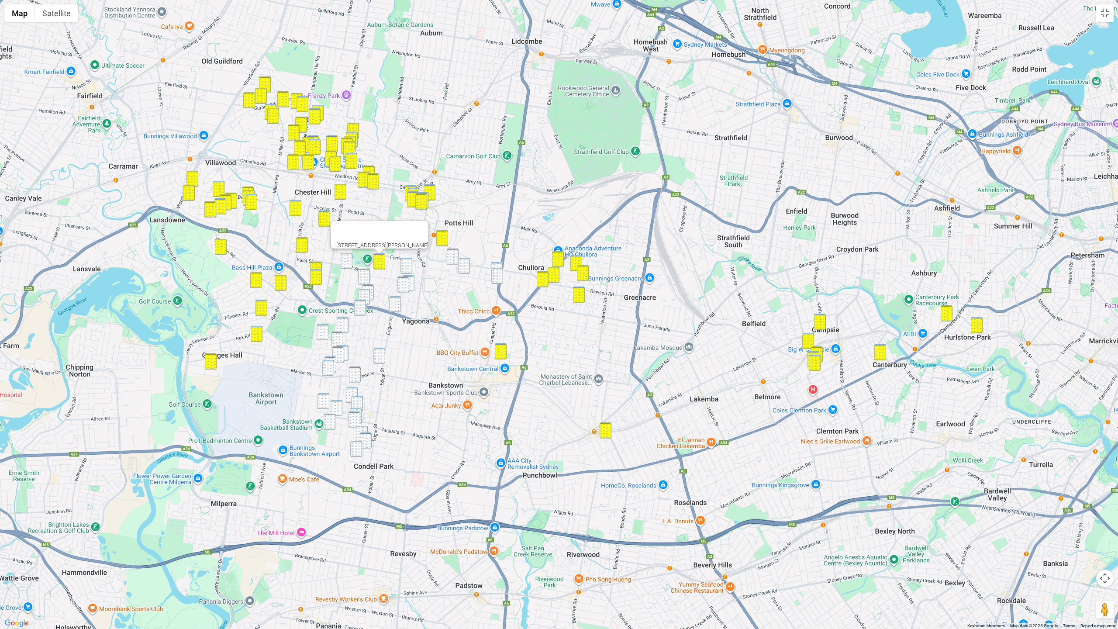
click at [345, 264] on img "5 Australia Street, BASS HILL NSW 2197" at bounding box center [347, 261] width 12 height 16
click at [363, 273] on img "33 Brennan Road, YAGOONA NSW 2199" at bounding box center [364, 277] width 12 height 16
click at [369, 286] on img "22 Ruby Street, YAGOONA NSW 2199" at bounding box center [368, 292] width 12 height 16
click at [365, 290] on img "754 Hume Highway, YAGOONA NSW 2199" at bounding box center [364, 297] width 12 height 16
click at [362, 304] on img "12 Saltash Street, YAGOONA NSW 2199" at bounding box center [360, 308] width 12 height 16
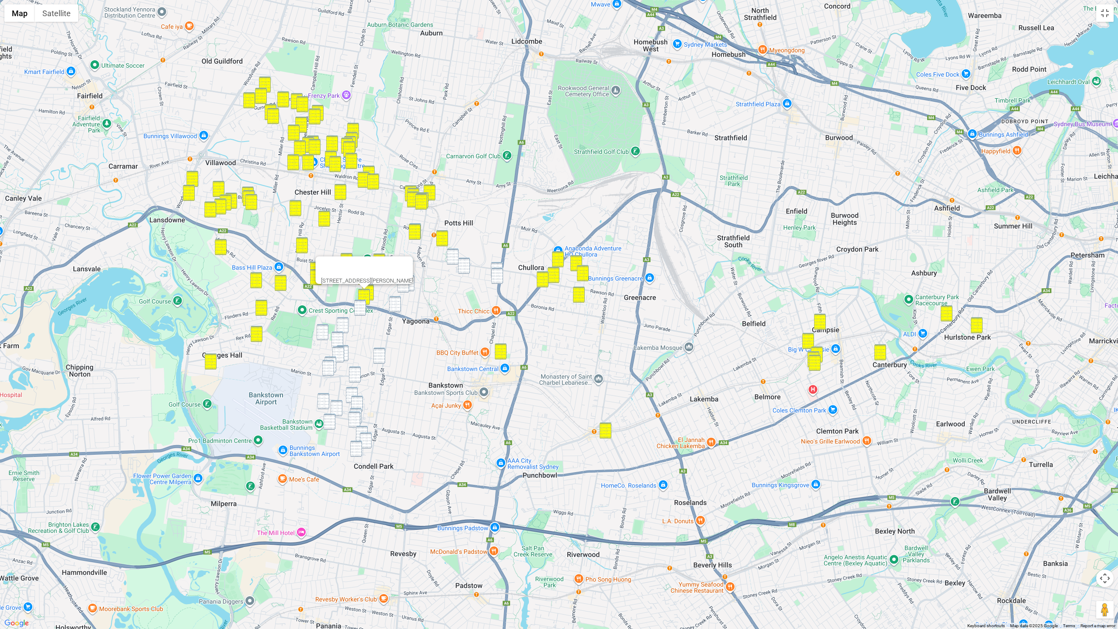
click at [348, 318] on img "67 Horton Street, YAGOONA NSW 2199" at bounding box center [343, 325] width 12 height 16
click at [458, 254] on img "1 Quarry Close, YAGOONA NSW 2199" at bounding box center [453, 257] width 12 height 16
click at [462, 265] on img "17 Ashby Avenue, YAGOONA NSW 2199" at bounding box center [464, 266] width 12 height 16
click at [498, 265] on img "88 Rookwood Road, YAGOONA NSW 2199" at bounding box center [497, 270] width 12 height 16
click at [494, 276] on img "4/1B Mc Millan Street, YAGOONA NSW 2199" at bounding box center [497, 276] width 12 height 16
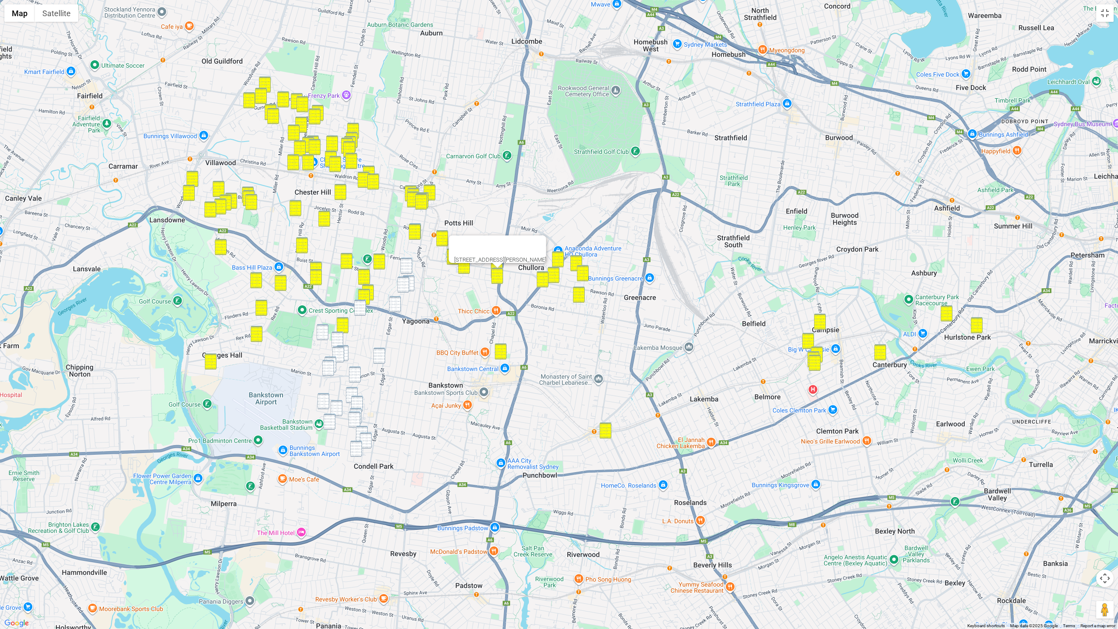
click at [408, 266] on img "30 Alan Street, YAGOONA NSW 2199" at bounding box center [407, 266] width 12 height 16
click at [414, 285] on img "46 Mc Mahon Road, YAGOONA NSW 2199" at bounding box center [409, 283] width 12 height 16
click at [401, 290] on img "2 Gray Crescent, YAGOONA NSW 2199" at bounding box center [404, 285] width 12 height 16
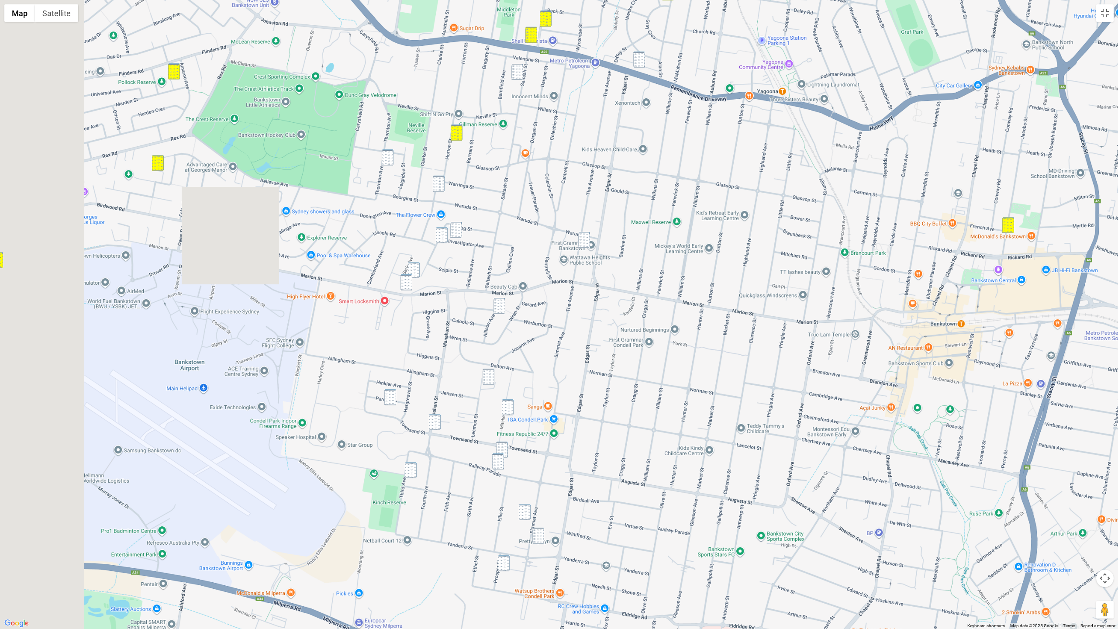
drag, startPoint x: 272, startPoint y: 276, endPoint x: 821, endPoint y: 242, distance: 550.2
click at [724, 238] on div "2 Gray Crescent, YAGOONA NSW 2199" at bounding box center [559, 314] width 1118 height 629
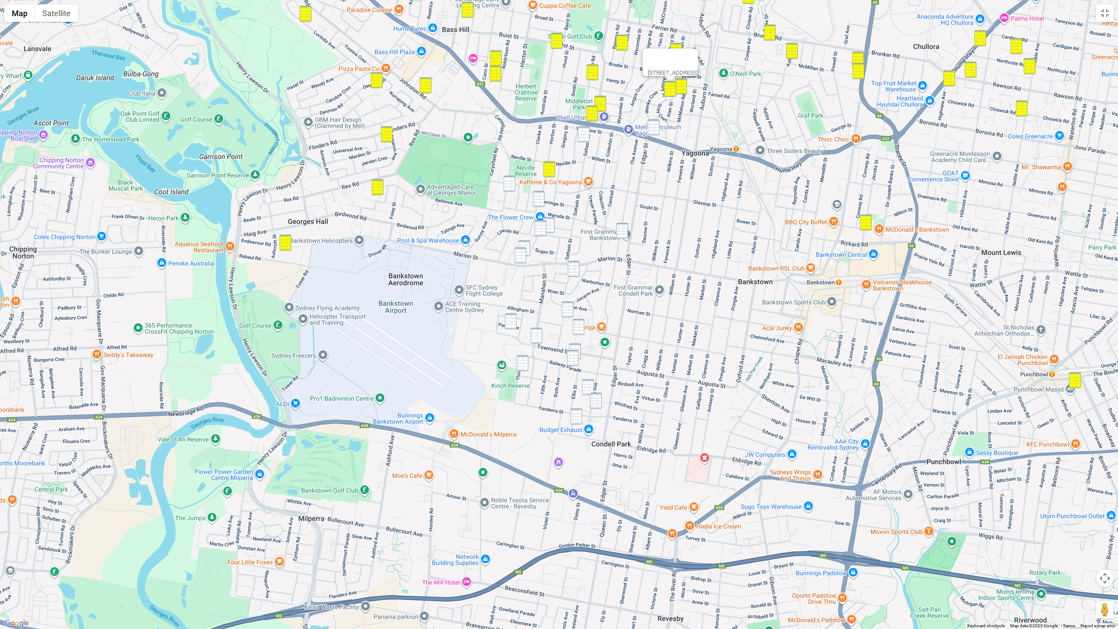
click at [507, 185] on img "37A Thornton Avenue, BASS HILL NSW 2197" at bounding box center [510, 184] width 12 height 16
drag, startPoint x: 585, startPoint y: 140, endPoint x: 622, endPoint y: 134, distance: 36.7
click at [585, 140] on img "12 Saltash Street, YAGOONA NSW 2199" at bounding box center [584, 134] width 12 height 16
click at [660, 124] on div "12 Saltash Street, YAGOONA NSW 2199" at bounding box center [559, 314] width 1118 height 629
click at [539, 195] on img "70 Waruda Street, YAGOONA NSW 2199" at bounding box center [539, 199] width 12 height 16
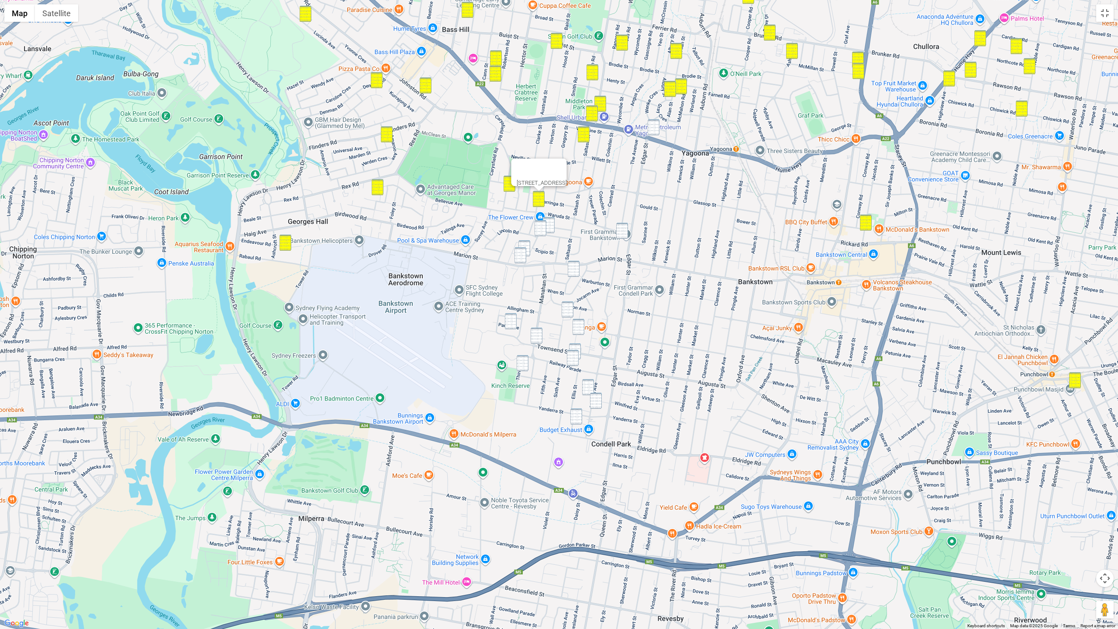
drag, startPoint x: 655, startPoint y: 127, endPoint x: 652, endPoint y: 137, distance: 10.9
click at [655, 127] on img "3/20 Diffey Lane, YAGOONA NSW 2199" at bounding box center [654, 127] width 12 height 16
drag, startPoint x: 621, startPoint y: 234, endPoint x: 564, endPoint y: 229, distance: 57.9
click at [621, 234] on img "105A The Avenue, BANKSTOWN NSW 2200" at bounding box center [622, 231] width 12 height 16
click at [552, 228] on img "18 Investigator Avenue, YAGOONA NSW 2199" at bounding box center [549, 225] width 12 height 16
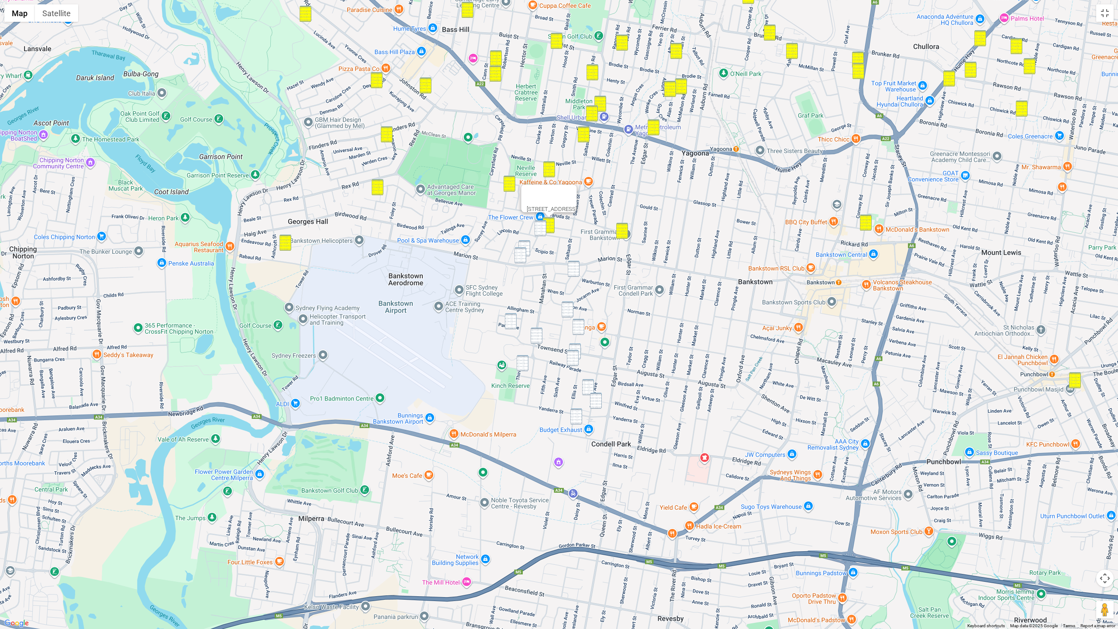
click at [543, 229] on img "23 Investigator Avenue, YAGOONA NSW 2199" at bounding box center [541, 228] width 12 height 16
click at [530, 246] on img "68 Warung Street, YAGOONA NSW 2199" at bounding box center [525, 248] width 12 height 16
click at [526, 263] on div "68 Warung Street, YAGOONA NSW 2199" at bounding box center [559, 314] width 1118 height 629
click at [525, 255] on img "343 Marion Street, YAGOONA NSW 2199" at bounding box center [521, 255] width 12 height 16
click at [570, 263] on img "36 Allison Avenue, CONDELL PARK NSW 2200" at bounding box center [574, 269] width 12 height 16
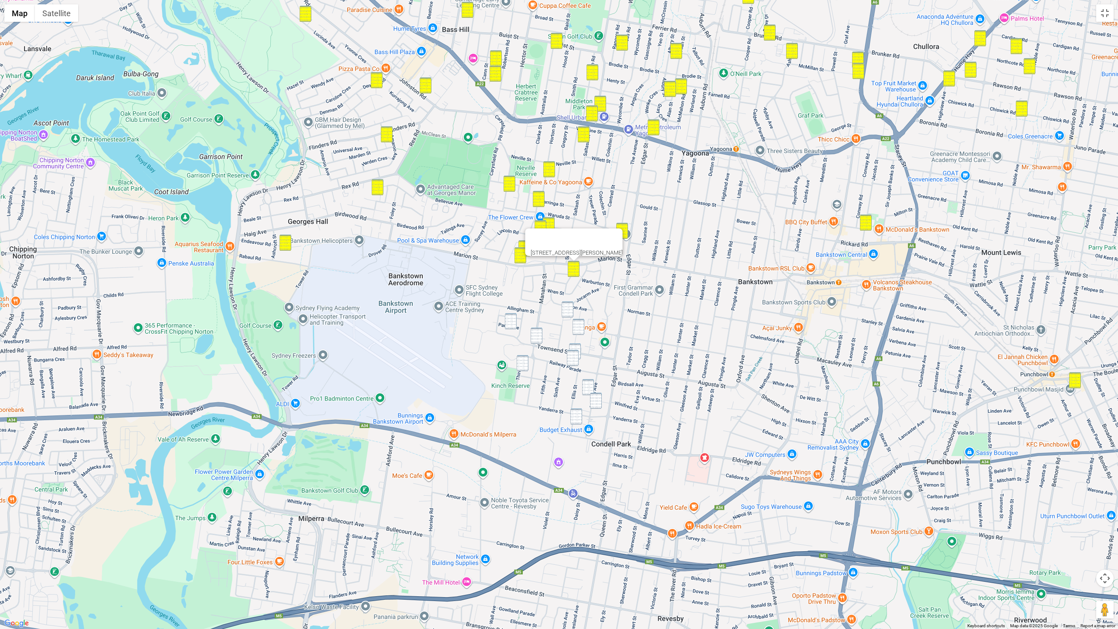
drag, startPoint x: 515, startPoint y: 317, endPoint x: 522, endPoint y: 317, distance: 7.4
click at [515, 317] on img "9 Parer Avenue, CONDELL PARK NSW 2200" at bounding box center [511, 321] width 12 height 16
click at [575, 311] on div "To navigate, press the arrow keys. 36 Allison Avenue, CONDELL PARK NSW 2200" at bounding box center [559, 314] width 1118 height 629
click at [570, 311] on img "2A Marsh Street, CONDELL PARK NSW 2200" at bounding box center [568, 309] width 12 height 16
click at [513, 325] on img "9 Parer Avenue, CONDELL PARK NSW 2200" at bounding box center [511, 321] width 12 height 16
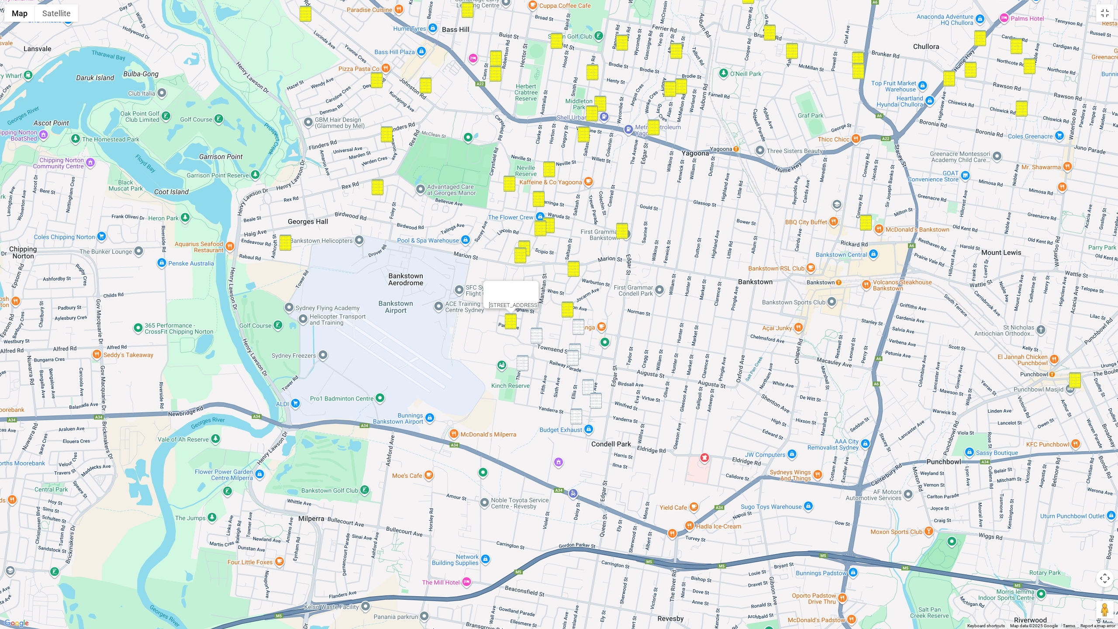
click at [579, 328] on img "21 Mitchell Street, CONDELL PARK NSW 2200" at bounding box center [579, 327] width 12 height 16
drag, startPoint x: 536, startPoint y: 335, endPoint x: 566, endPoint y: 344, distance: 31.2
click at [536, 335] on img "46A Townsend Street, CONDELL PARK NSW 2200" at bounding box center [537, 336] width 12 height 16
click at [578, 332] on img "21 Mitchell Street, CONDELL PARK NSW 2200" at bounding box center [579, 327] width 12 height 16
click at [576, 350] on img "48 Railway Parade, CONDELL PARK NSW 2200" at bounding box center [573, 358] width 12 height 16
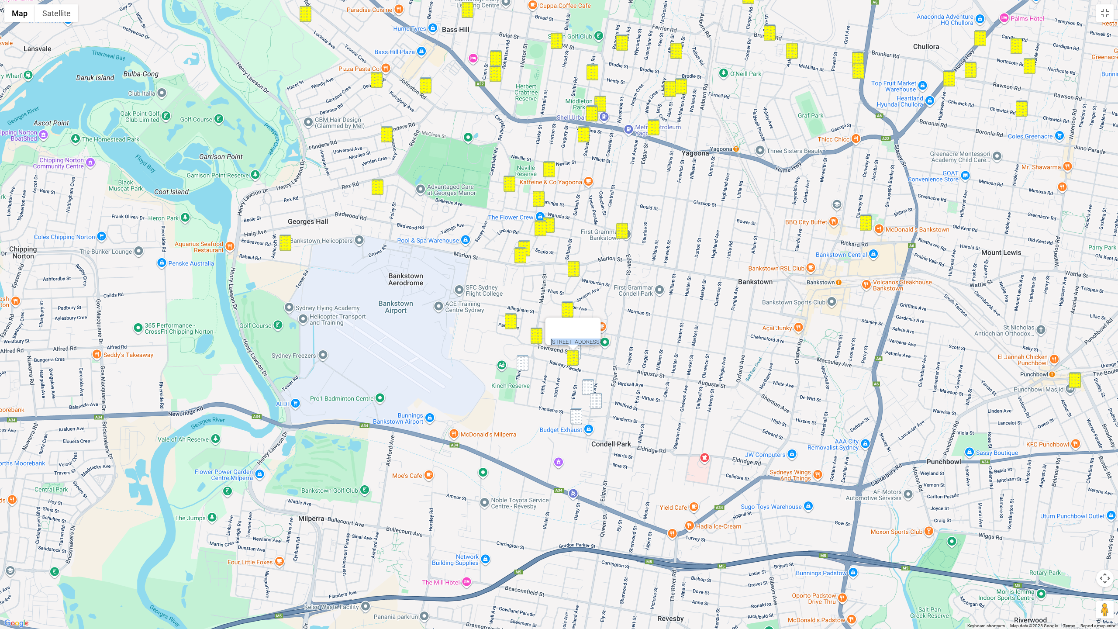
click at [578, 348] on div at bounding box center [573, 347] width 11 height 5
drag, startPoint x: 525, startPoint y: 362, endPoint x: 548, endPoint y: 356, distance: 23.8
click at [525, 362] on img "9 Third Avenue, CONDELL PARK NSW 2200" at bounding box center [523, 363] width 12 height 16
click at [551, 326] on button "Close" at bounding box center [540, 333] width 21 height 21
click at [579, 346] on img "2/39 Mitchell Street, CONDELL PARK NSW 2200" at bounding box center [575, 351] width 12 height 16
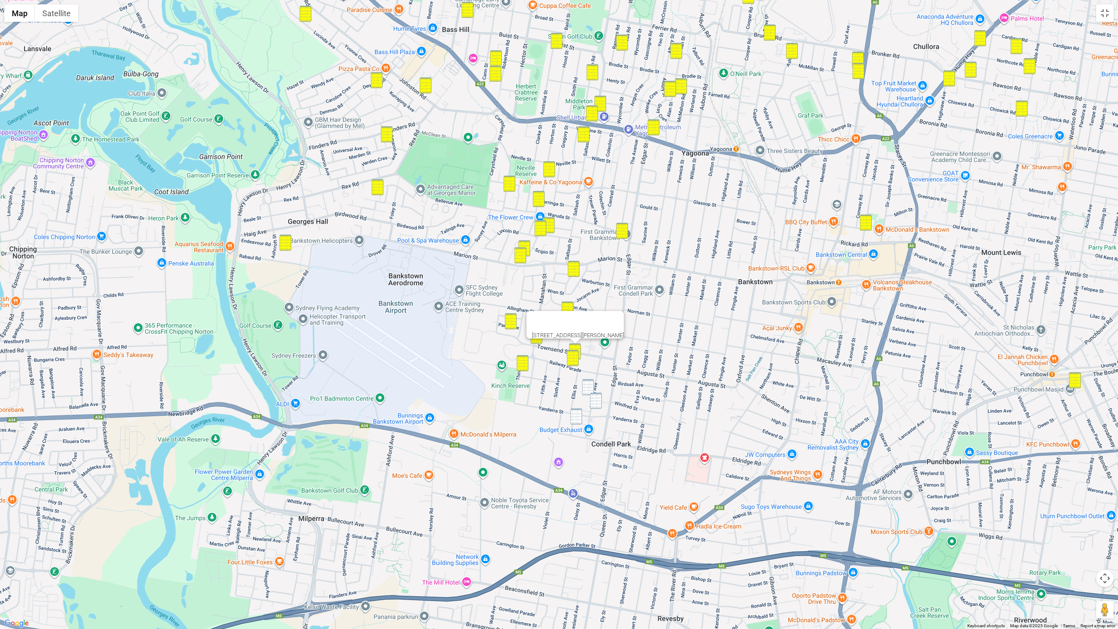
click at [585, 384] on img "88 Simmat Avenue, CONDELL PARK NSW 2200" at bounding box center [588, 387] width 12 height 16
click at [595, 402] on img "119 Simmat Avenue, CONDELL PARK NSW 2200" at bounding box center [596, 401] width 12 height 16
click at [582, 414] on div "119 Simmat Avenue, CONDELL PARK NSW 2200" at bounding box center [559, 314] width 1118 height 629
drag, startPoint x: 577, startPoint y: 415, endPoint x: 633, endPoint y: 408, distance: 56.4
click at [577, 415] on img "5 Prosper Street, CONDELL PARK NSW 2200" at bounding box center [576, 416] width 12 height 16
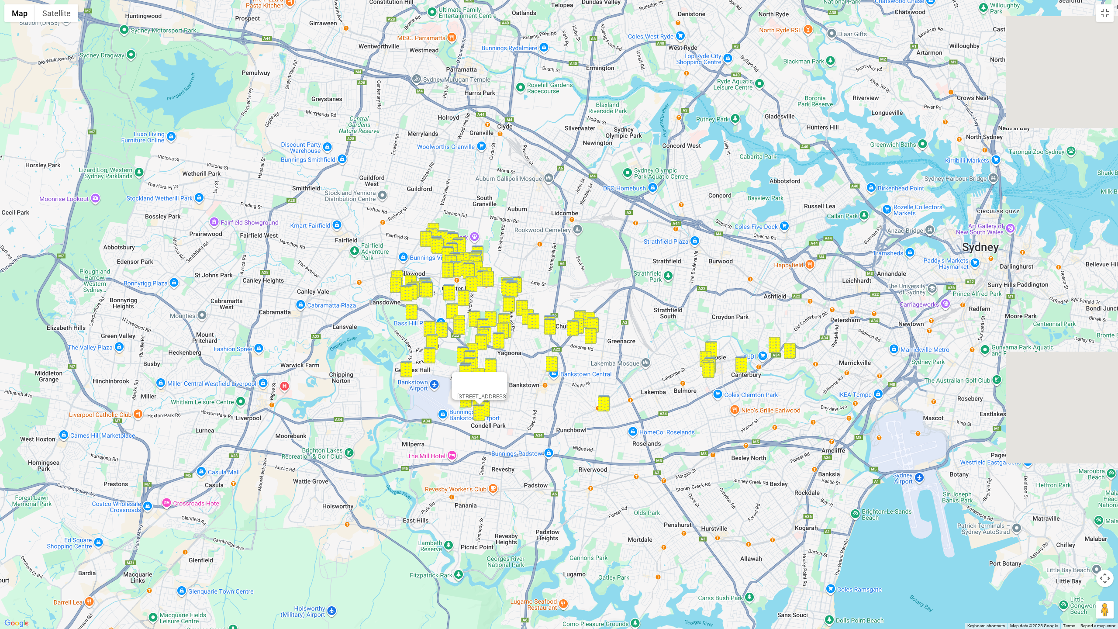
drag, startPoint x: 533, startPoint y: 325, endPoint x: 293, endPoint y: 369, distance: 244.7
click at [293, 369] on div "5 Prosper Street, CONDELL PARK NSW 2200" at bounding box center [559, 314] width 1118 height 629
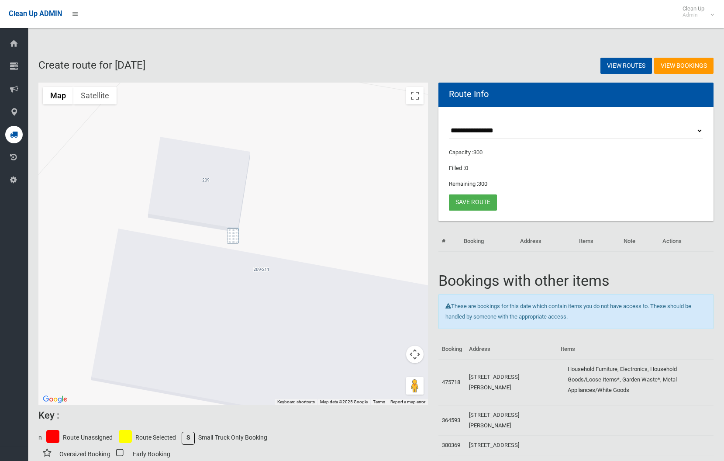
click at [235, 237] on img "209 Hume Highway, GREENACRE NSW 2190" at bounding box center [233, 236] width 12 height 16
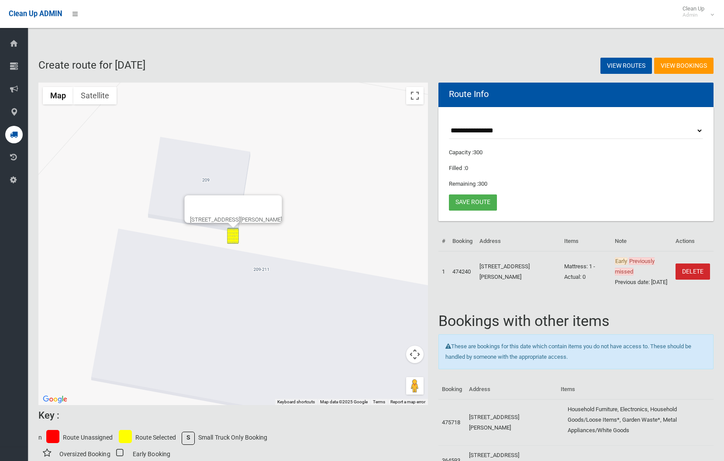
click at [415, 354] on button "Map camera controls" at bounding box center [414, 354] width 17 height 17
click at [391, 377] on button "Zoom out" at bounding box center [392, 375] width 17 height 17
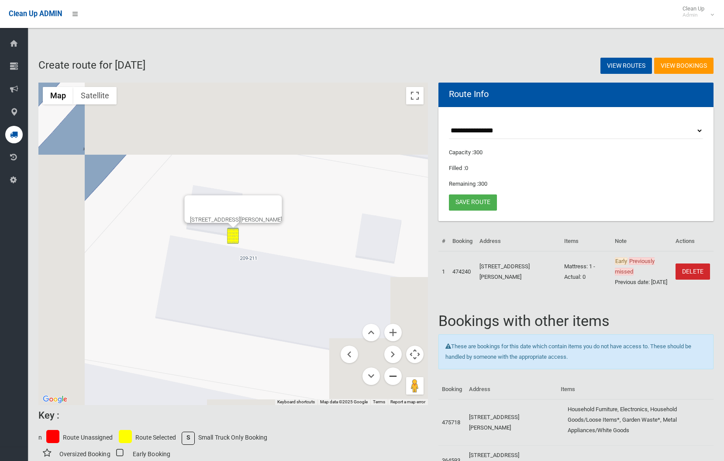
click at [392, 377] on button "Zoom out" at bounding box center [392, 375] width 17 height 17
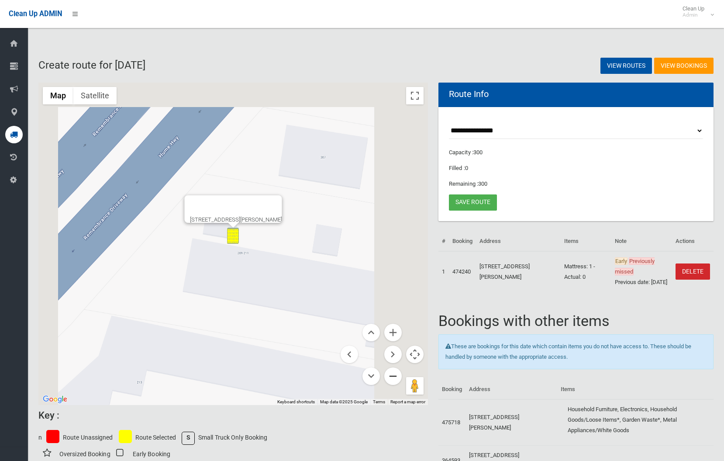
click at [392, 377] on button "Zoom out" at bounding box center [392, 375] width 17 height 17
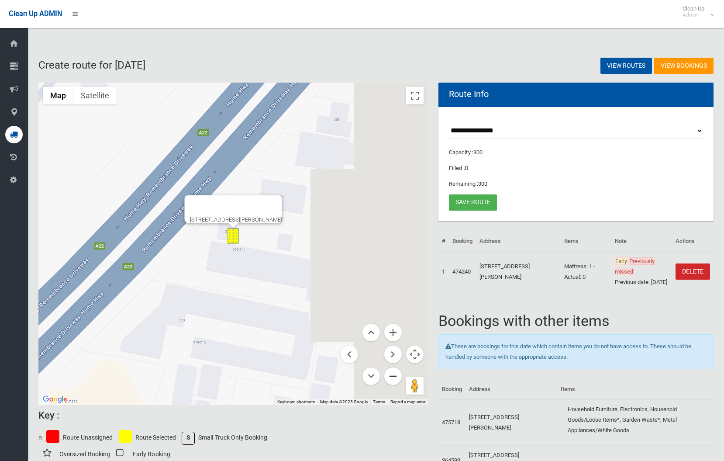
click at [392, 377] on button "Zoom out" at bounding box center [392, 375] width 17 height 17
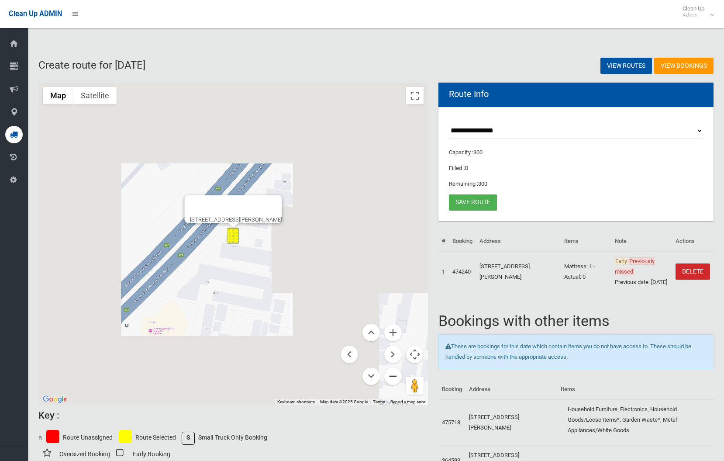
click at [392, 377] on button "Zoom out" at bounding box center [392, 375] width 17 height 17
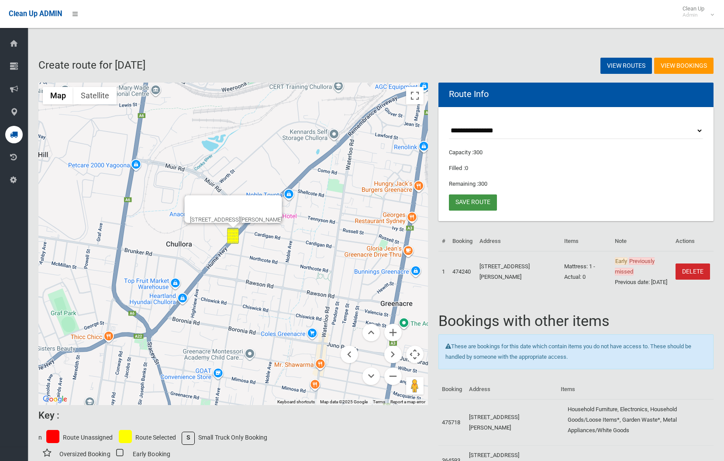
click at [488, 204] on link "Save route" at bounding box center [473, 202] width 48 height 16
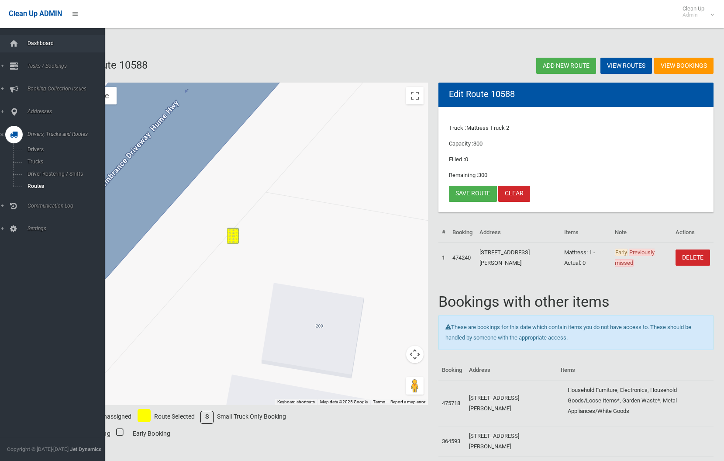
click at [41, 48] on link "Dashboard" at bounding box center [52, 43] width 105 height 17
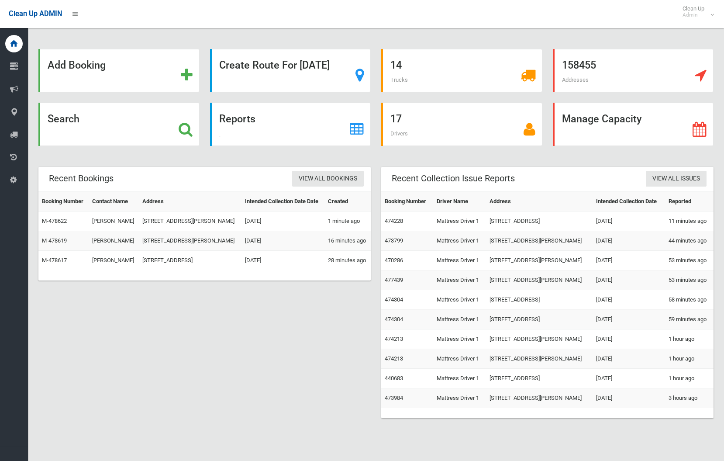
click at [245, 117] on strong "Reports" at bounding box center [237, 119] width 36 height 12
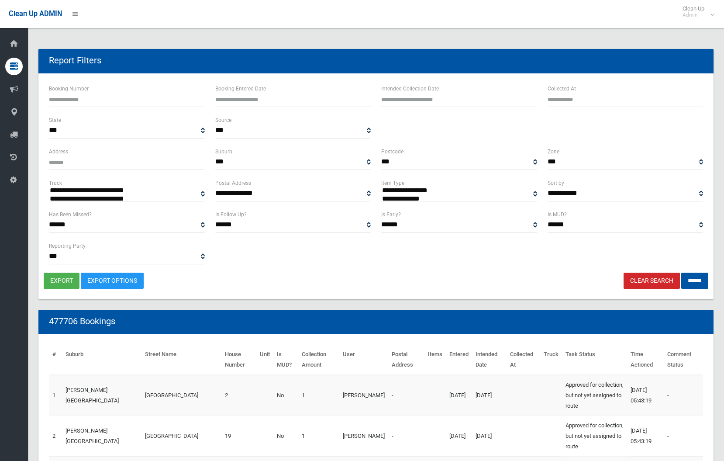
select select
type input "**********"
click at [449, 98] on input "text" at bounding box center [459, 99] width 156 height 16
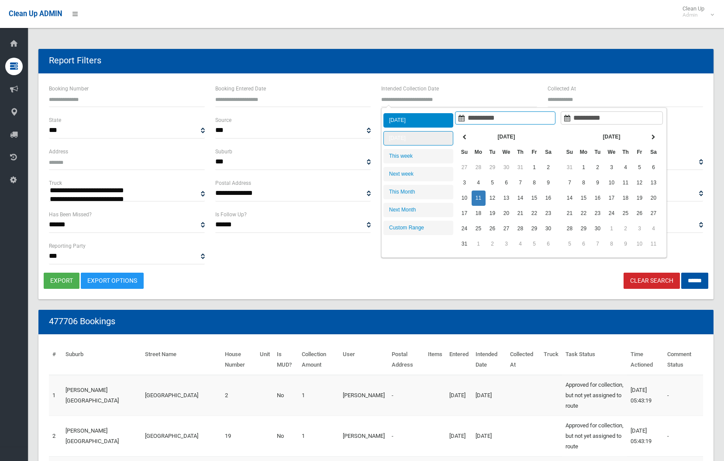
type input "**********"
click at [408, 136] on li "[DATE]" at bounding box center [419, 138] width 70 height 14
type input "**********"
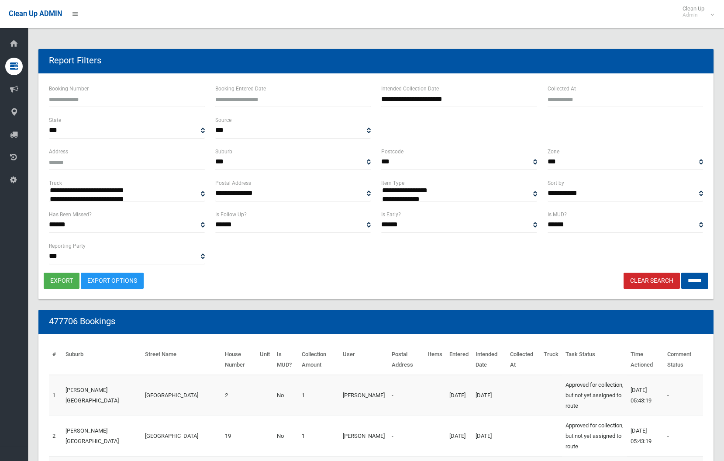
select select "**"
click at [698, 283] on input "******" at bounding box center [694, 281] width 27 height 16
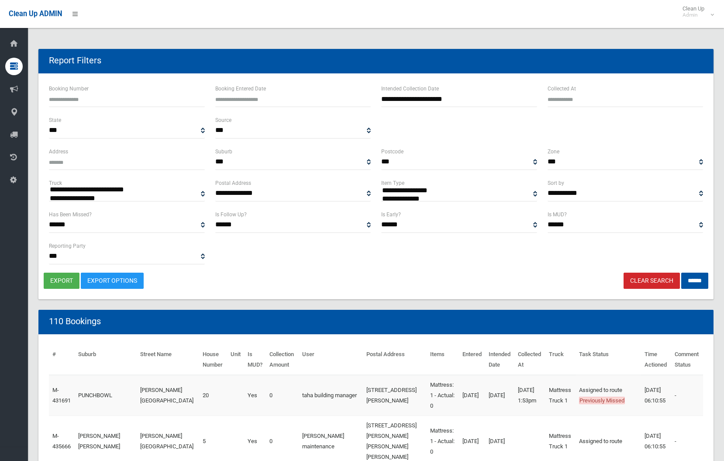
select select
click at [56, 284] on button "export" at bounding box center [62, 281] width 36 height 16
select select "**"
click at [702, 283] on input "******" at bounding box center [694, 281] width 27 height 16
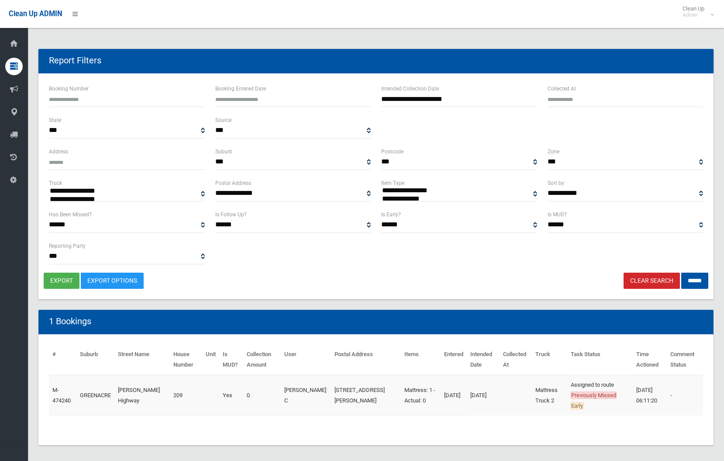
select select
click at [73, 280] on button "export" at bounding box center [62, 281] width 36 height 16
